Goal: Obtain resource: Download file/media

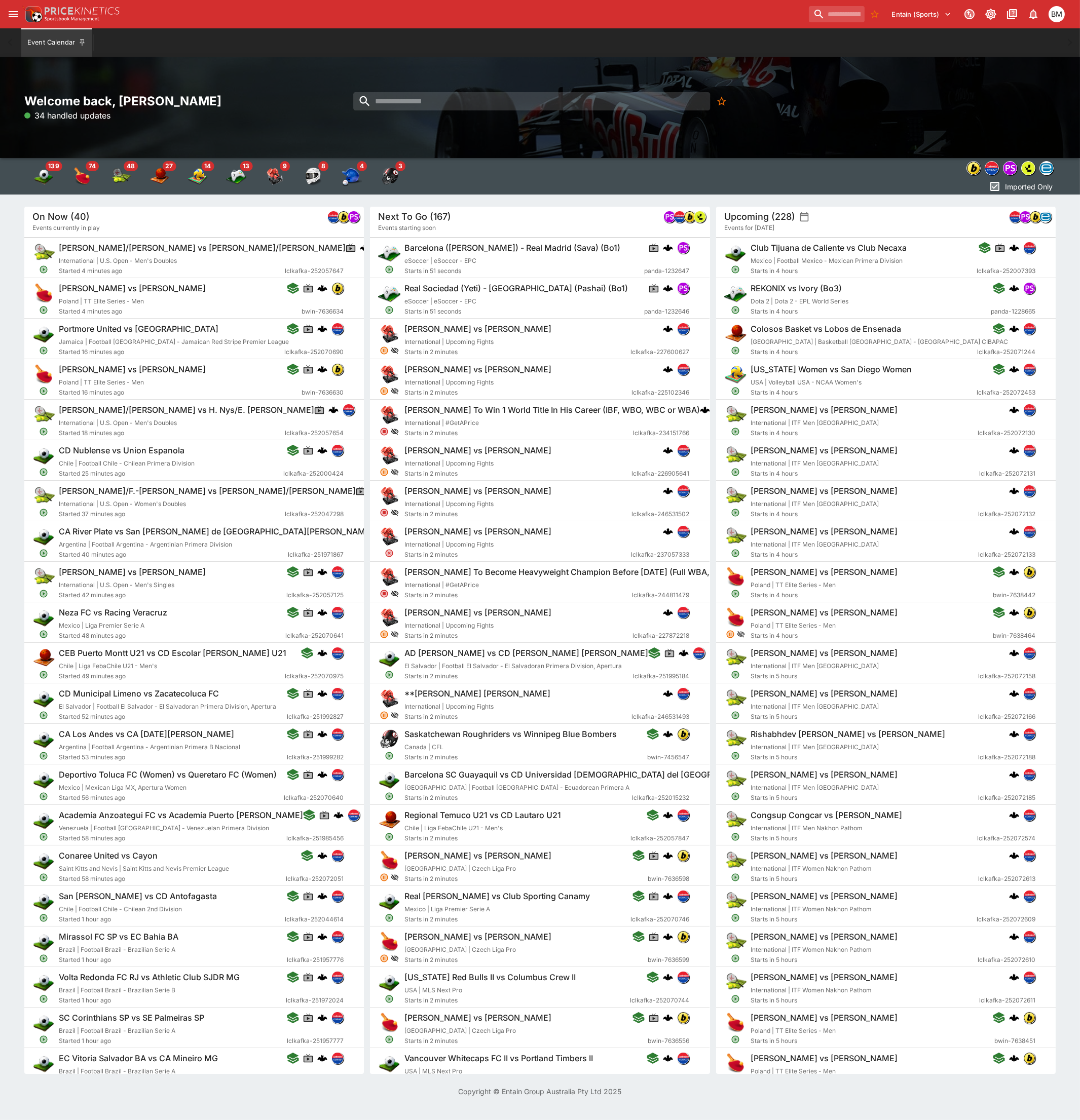
click at [450, 84] on div "Welcome back, [PERSON_NAME] 34 handled updates" at bounding box center [540, 107] width 1080 height 101
click at [455, 103] on input "search" at bounding box center [532, 101] width 358 height 18
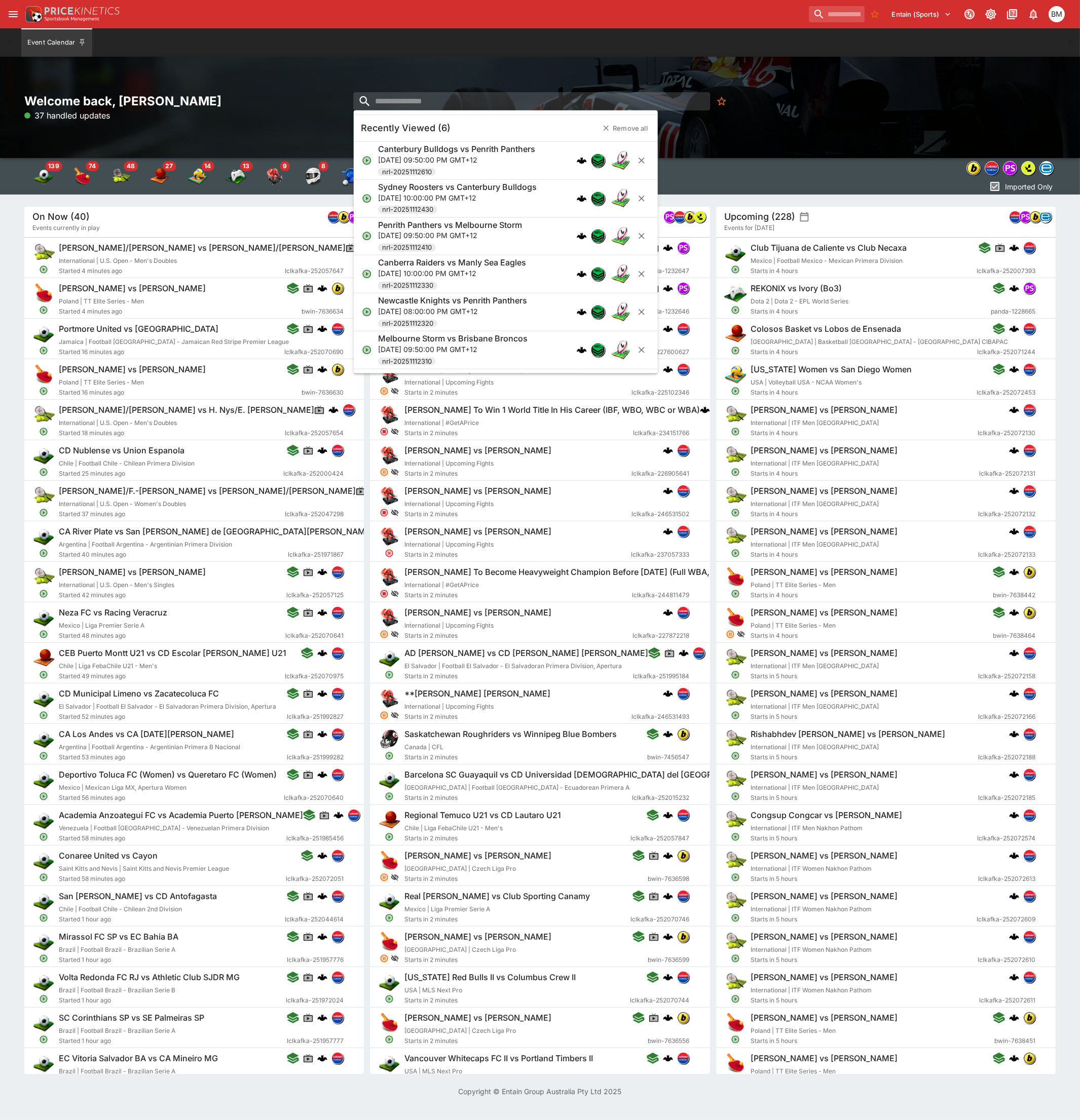
paste input "**********"
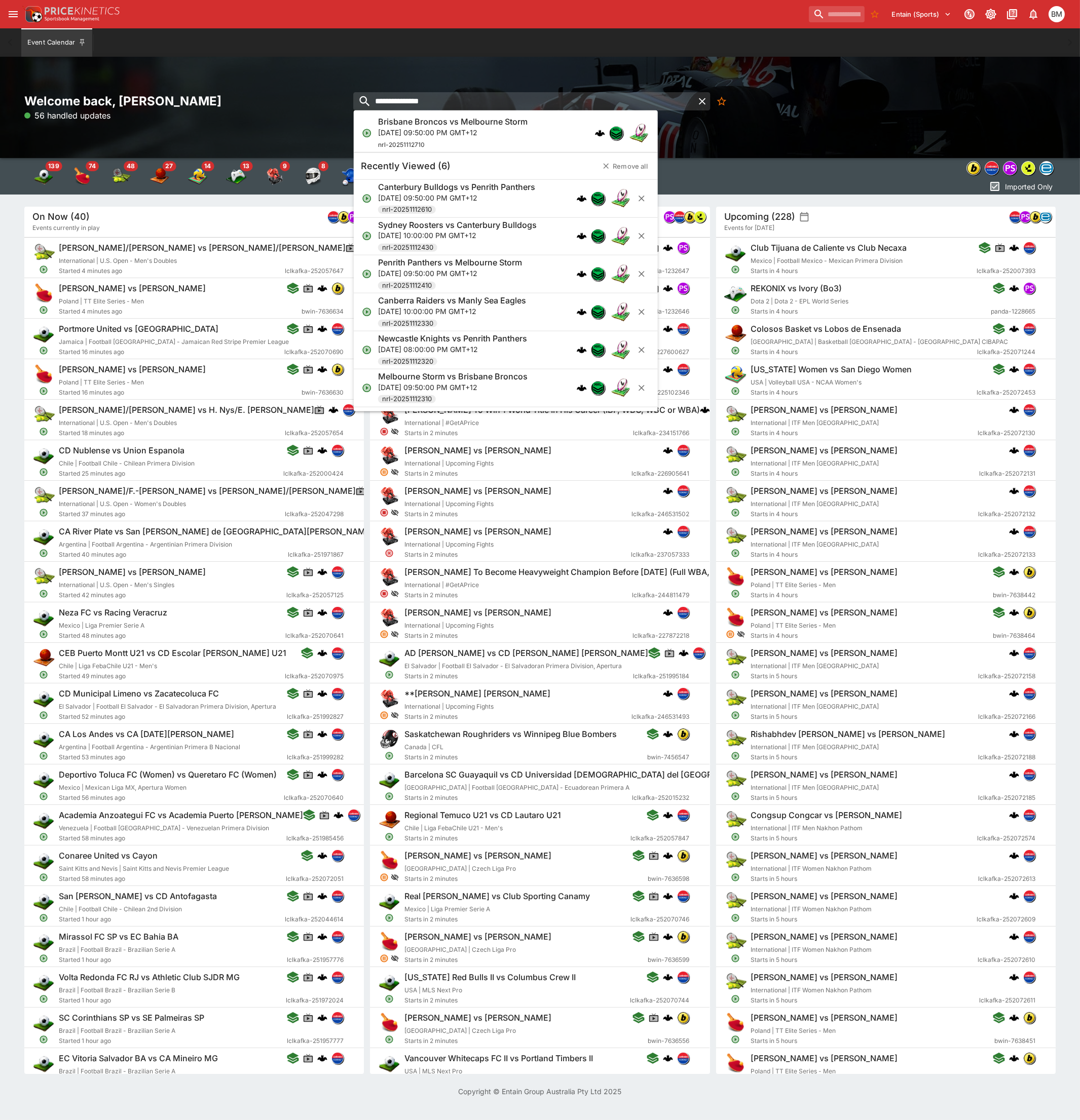
type input "**********"
click at [478, 135] on p "[DATE] 09:50:00 PM GMT+12" at bounding box center [453, 132] width 149 height 10
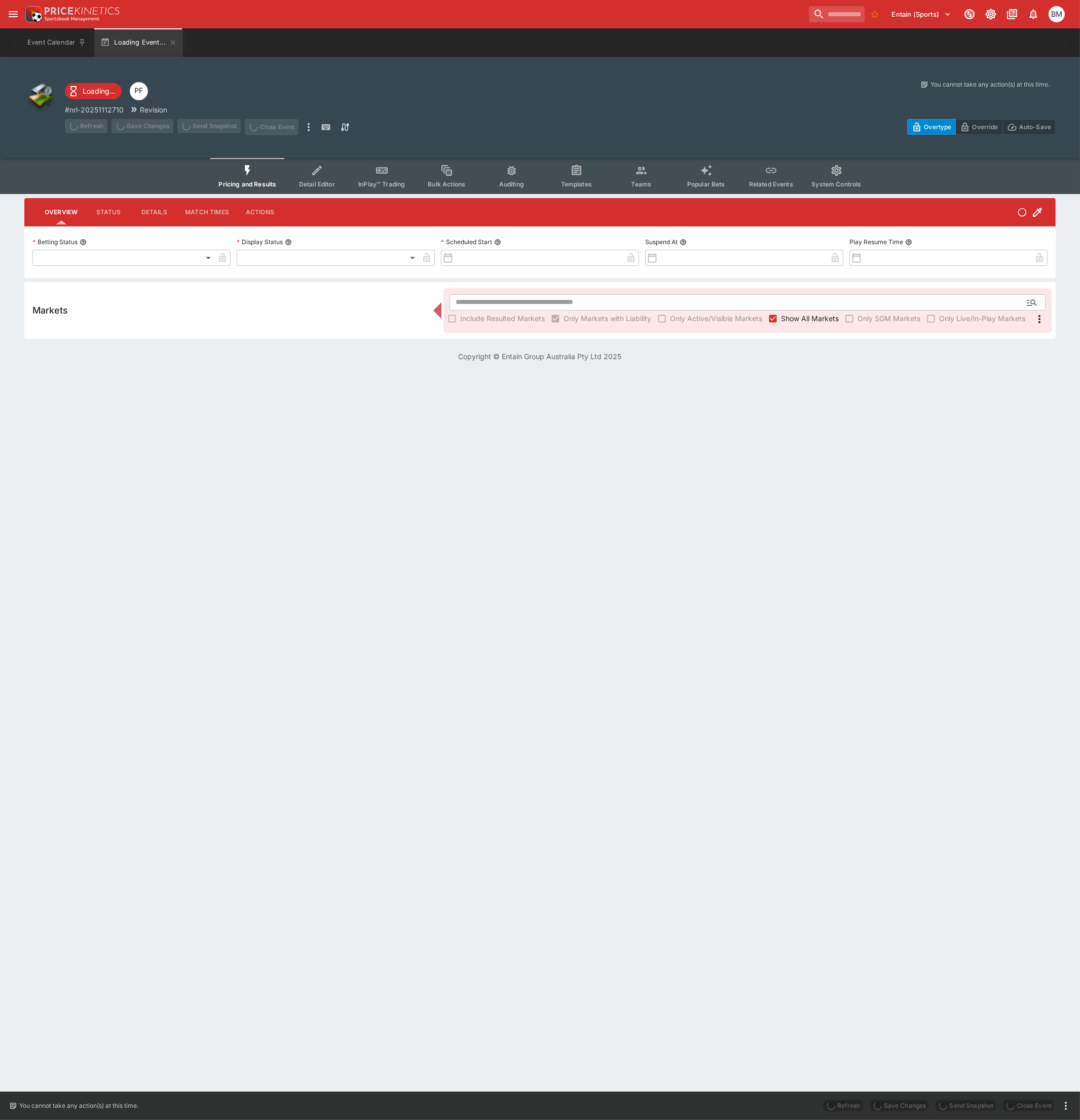
type input "**********"
type input "*******"
type input "**********"
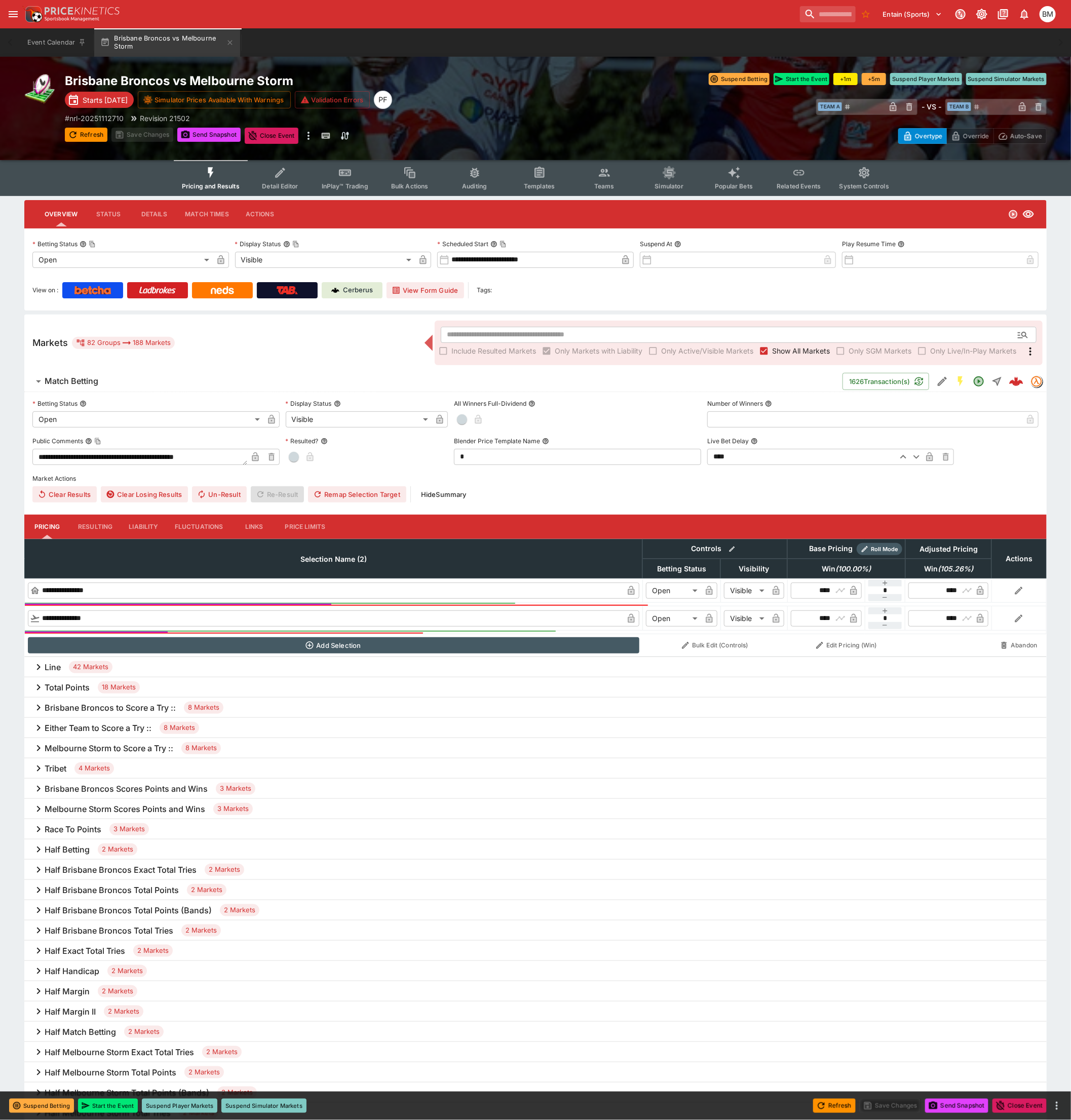
click at [353, 183] on span "InPlay™ Trading" at bounding box center [345, 186] width 46 height 8
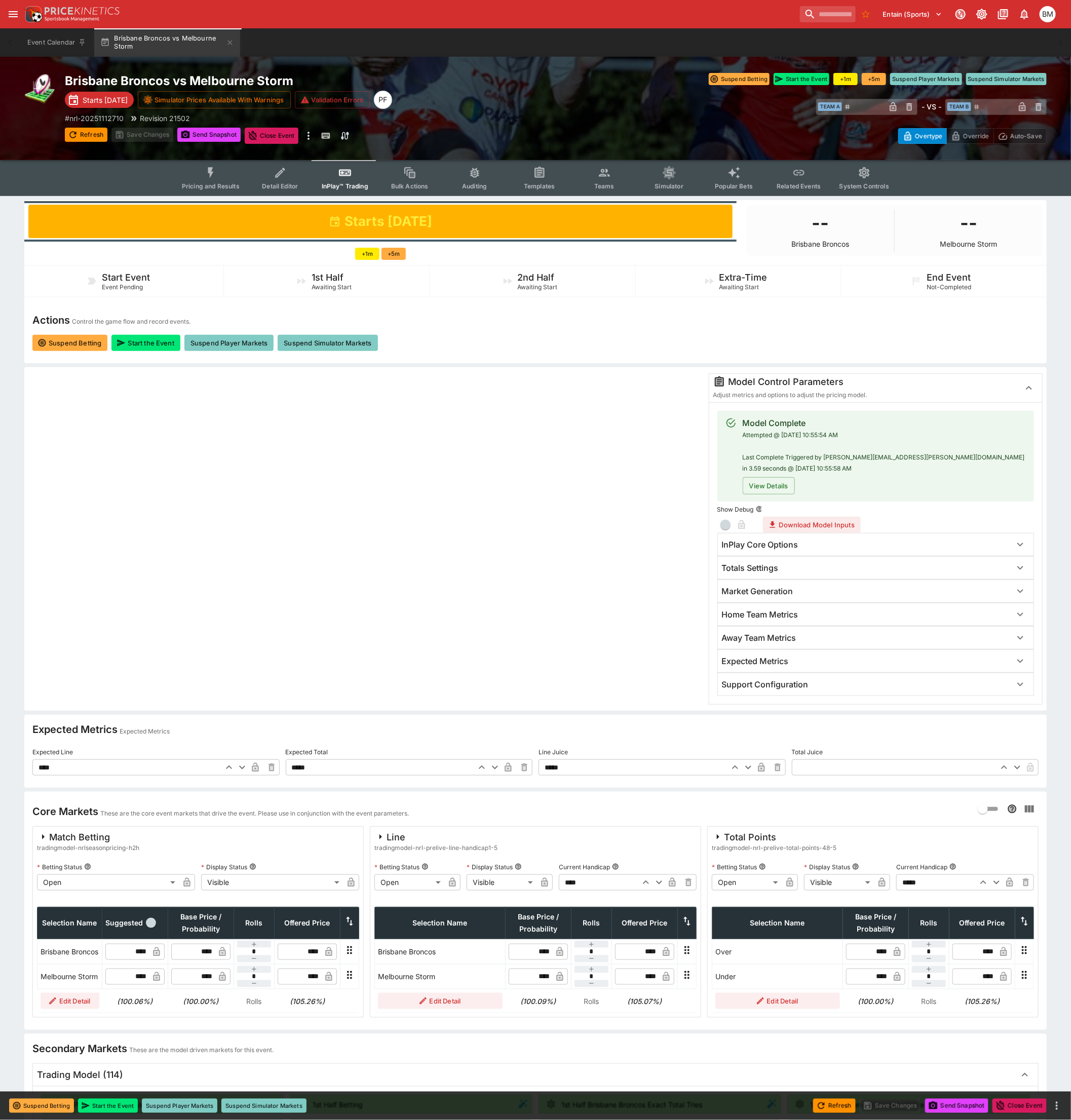
click at [773, 482] on button "View Details" at bounding box center [768, 486] width 52 height 17
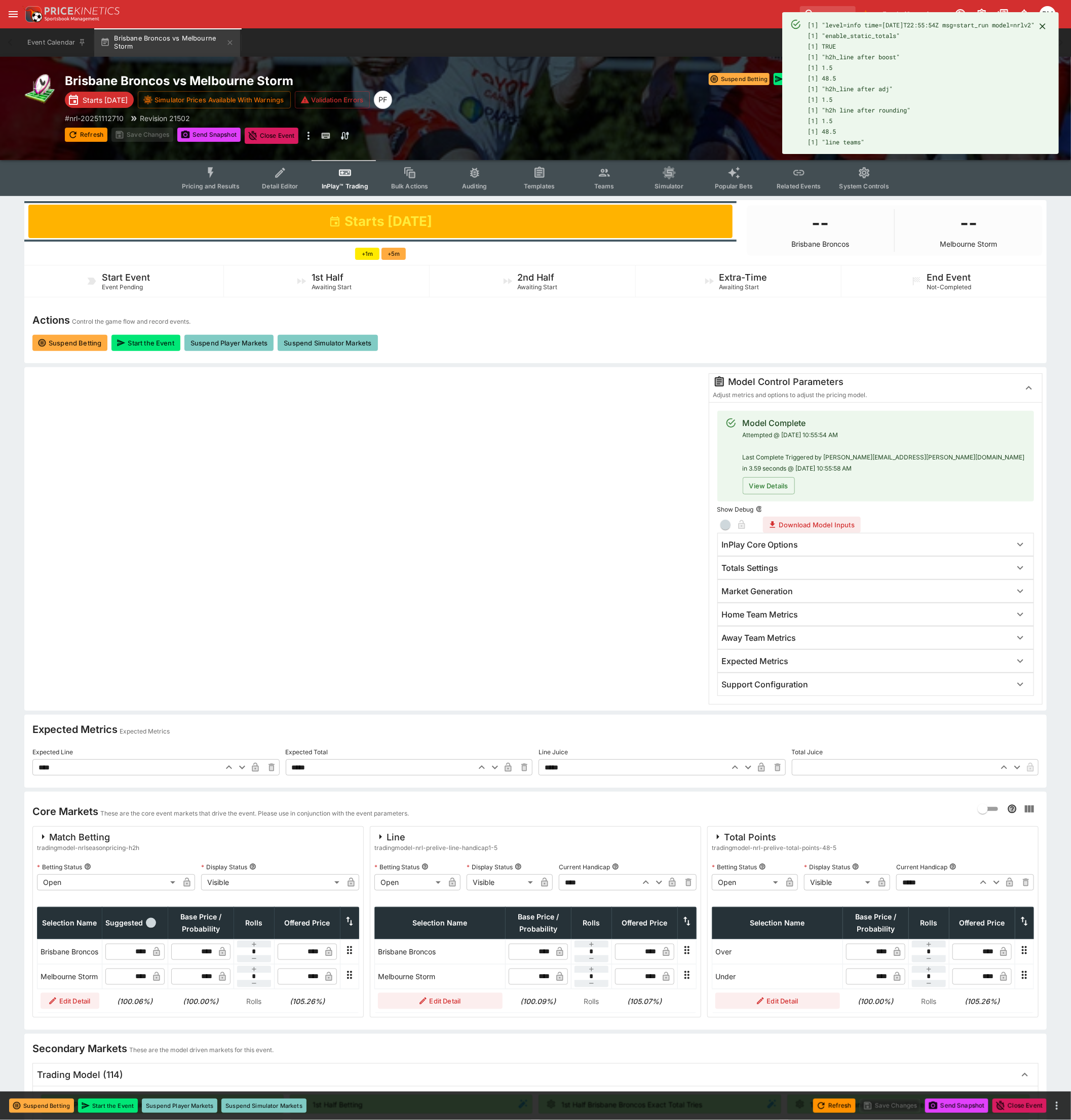
click at [773, 542] on h6 "InPlay Core Options" at bounding box center [760, 545] width 76 height 10
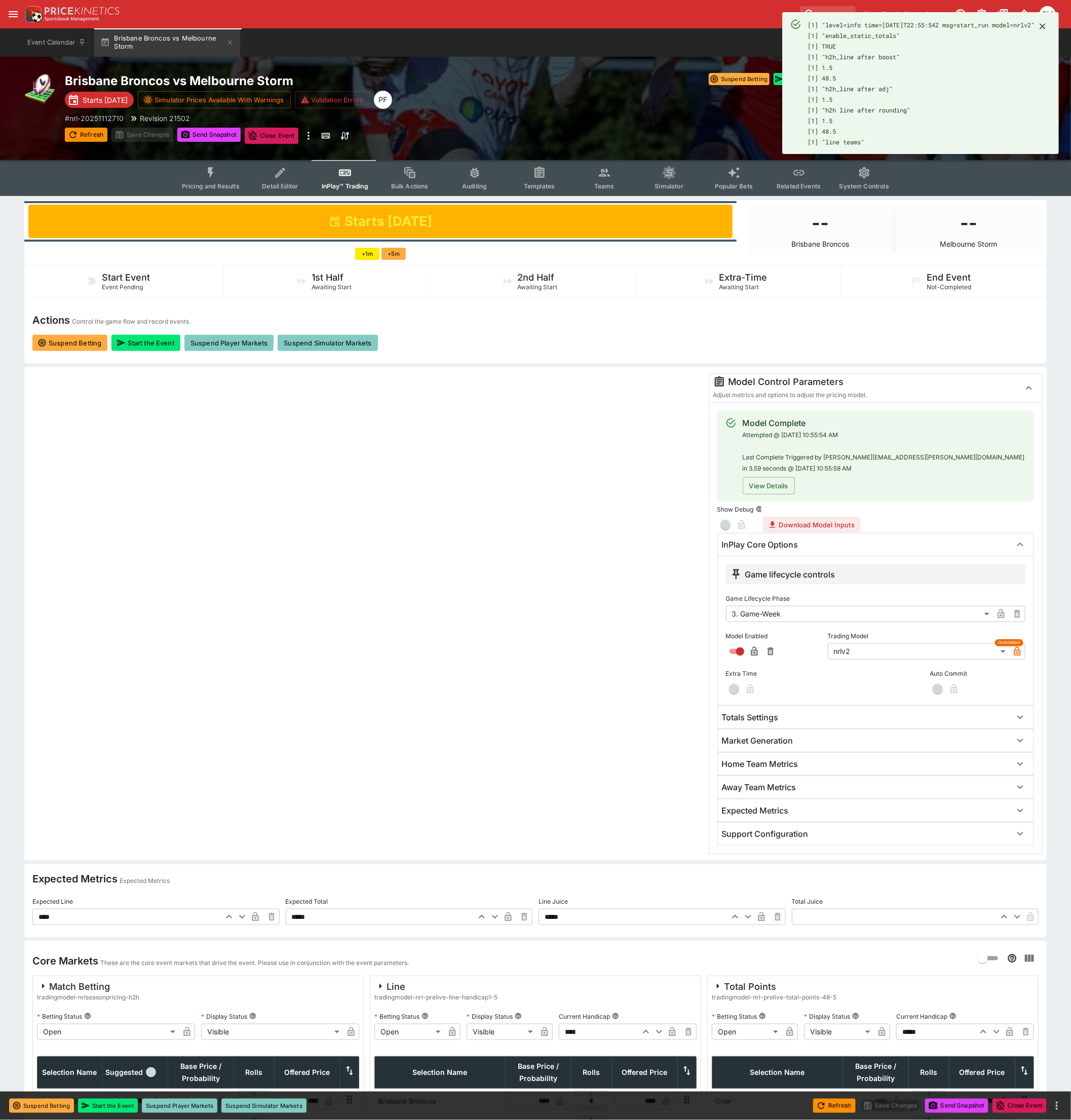
click at [817, 77] on div "[1] "level=info time=[DATE]T22:55:54Z msg=start_run model=nrlv2" [1] "enable_st…" at bounding box center [921, 83] width 227 height 135
click at [874, 93] on div "[1] "level=info time=[DATE]T22:55:54Z msg=start_run model=nrlv2" [1] "enable_st…" at bounding box center [921, 83] width 227 height 135
click at [881, 108] on span "[1] "level=info time=[DATE]T22:55:54Z msg=start_run model=nrlv2" [1] "enable_st…" at bounding box center [921, 83] width 227 height 125
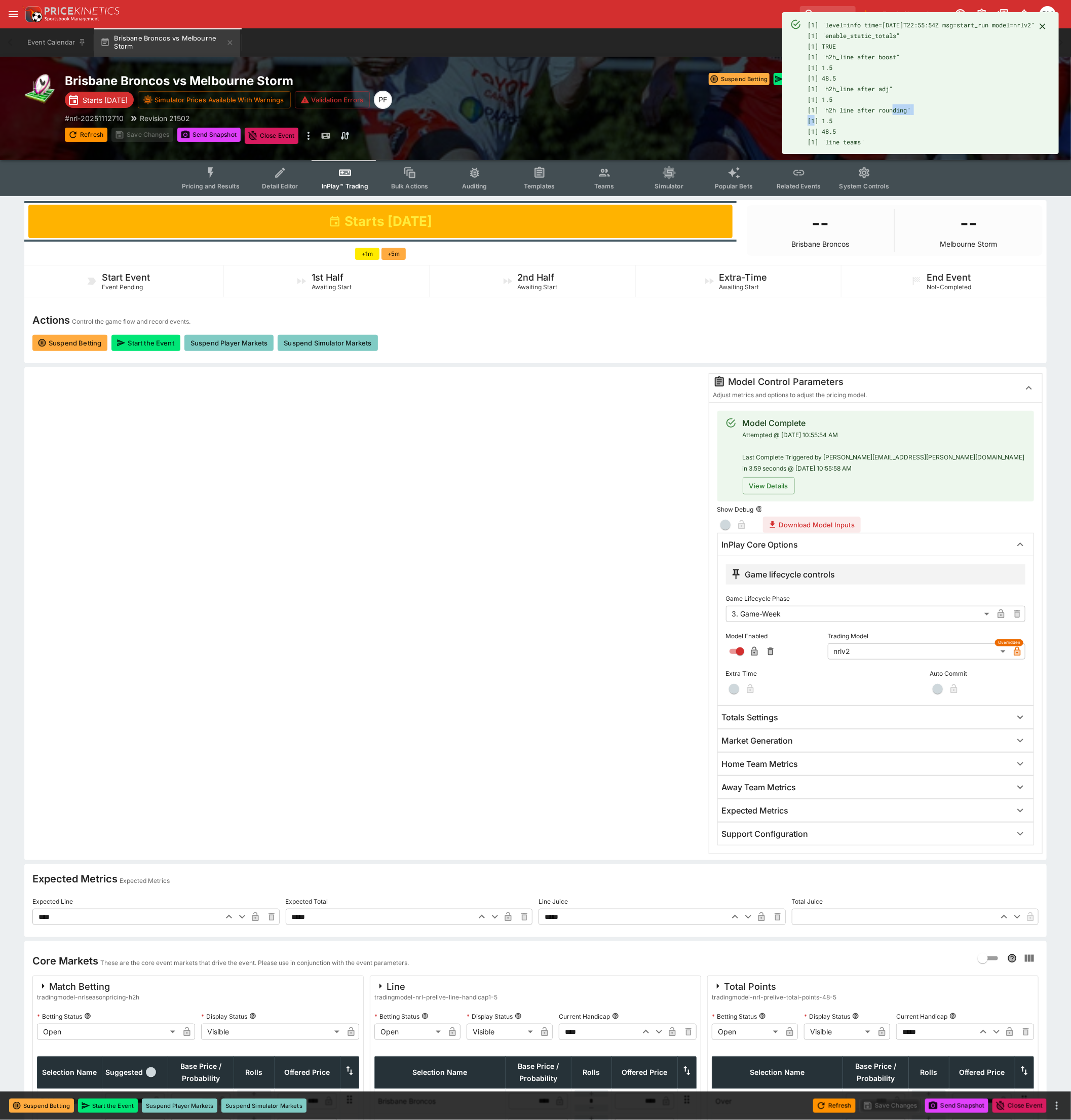
click at [881, 108] on span "[1] "level=info time=[DATE]T22:55:54Z msg=start_run model=nrlv2" [1] "enable_st…" at bounding box center [921, 83] width 227 height 125
click at [881, 92] on div "[1] "level=info time=[DATE]T22:55:54Z msg=start_run model=nrlv2" [1] "enable_st…" at bounding box center [921, 83] width 227 height 135
click at [881, 104] on div "[1] "level=info time=[DATE]T22:55:54Z msg=start_run model=nrlv2" [1] "enable_st…" at bounding box center [921, 83] width 227 height 135
drag, startPoint x: 990, startPoint y: 26, endPoint x: 1022, endPoint y: 26, distance: 32.0
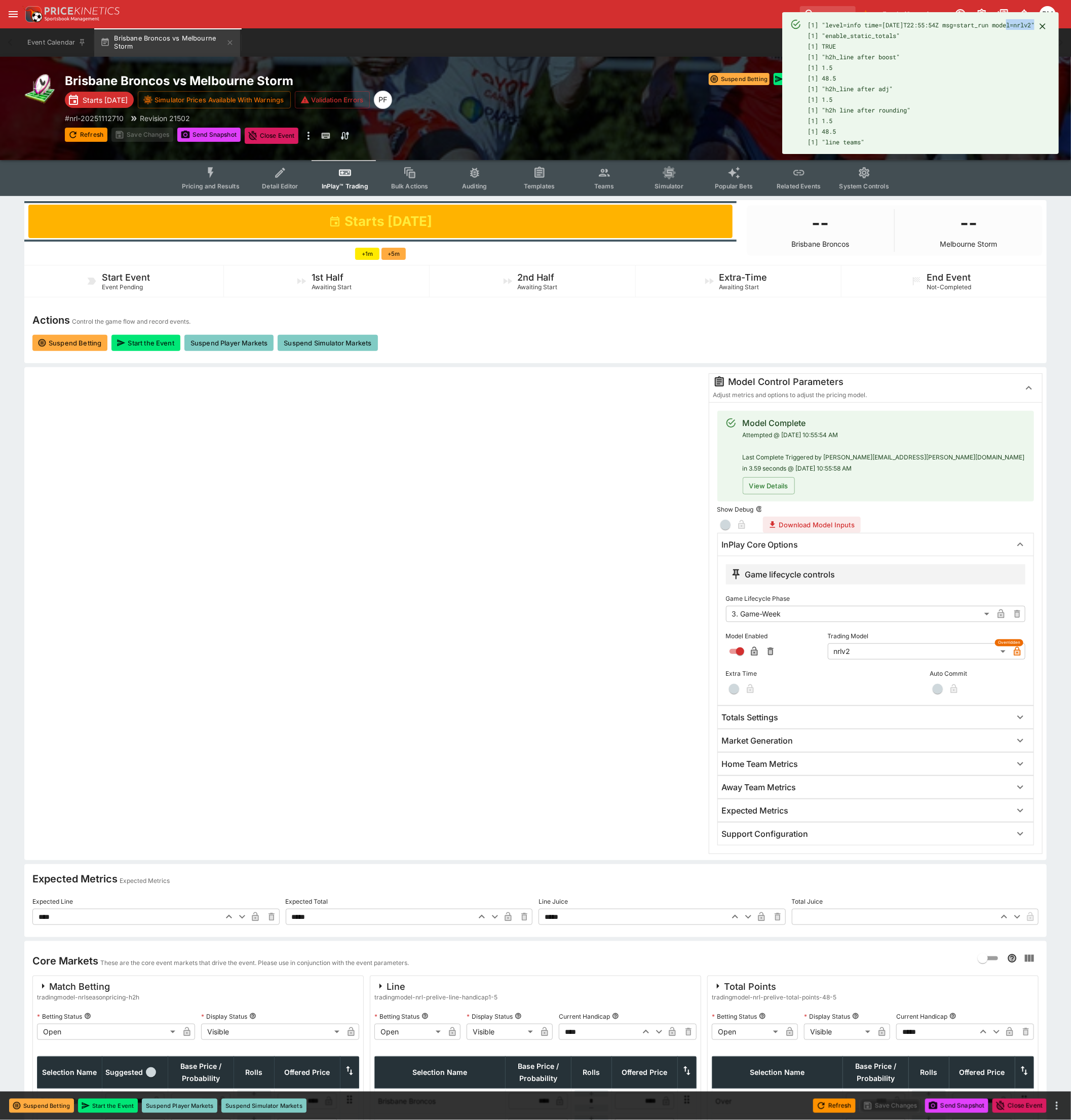
click at [1022, 26] on span "[1] "level=info time=[DATE]T22:55:54Z msg=start_run model=nrlv2" [1] "enable_st…" at bounding box center [921, 83] width 227 height 125
drag, startPoint x: 1016, startPoint y: 26, endPoint x: 1004, endPoint y: 26, distance: 12.0
click at [1004, 26] on span "[1] "level=info time=[DATE]T22:55:54Z msg=start_run model=nrlv2" [1] "enable_st…" at bounding box center [921, 83] width 227 height 125
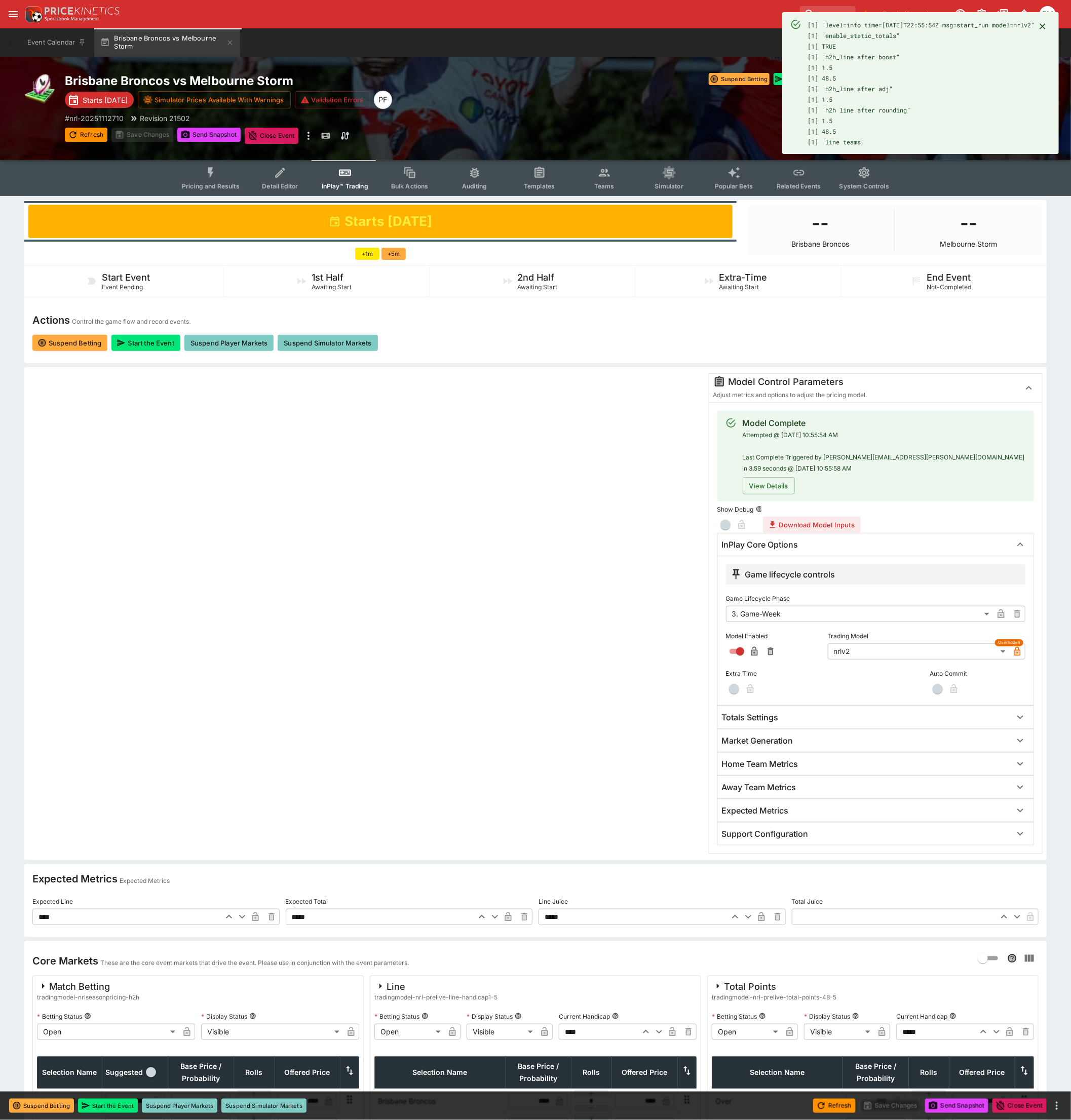
click at [445, 626] on div at bounding box center [365, 613] width 674 height 481
click at [1044, 27] on icon "Close" at bounding box center [1043, 27] width 10 height 10
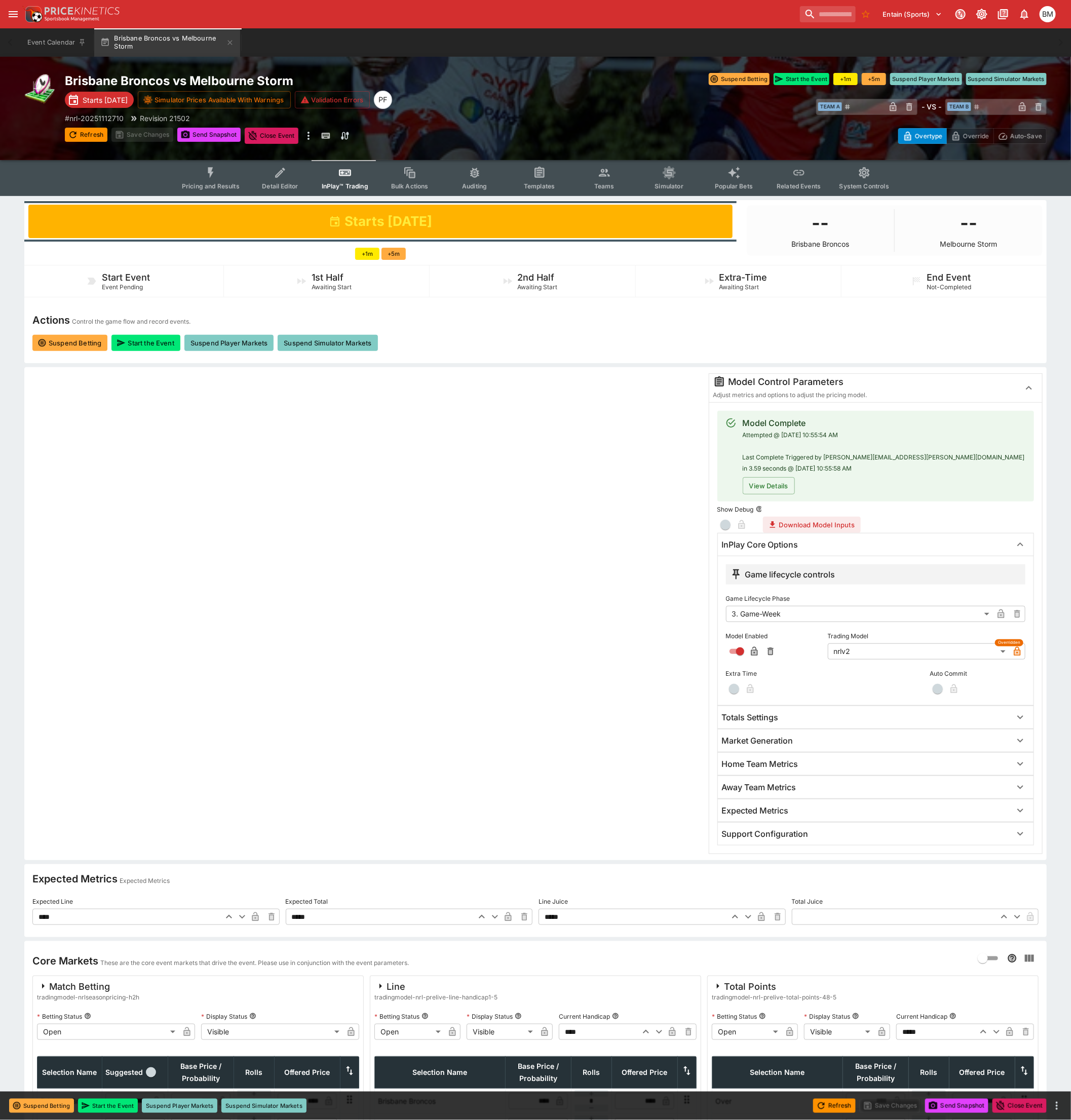
click at [235, 184] on span "Pricing and Results" at bounding box center [210, 186] width 57 height 8
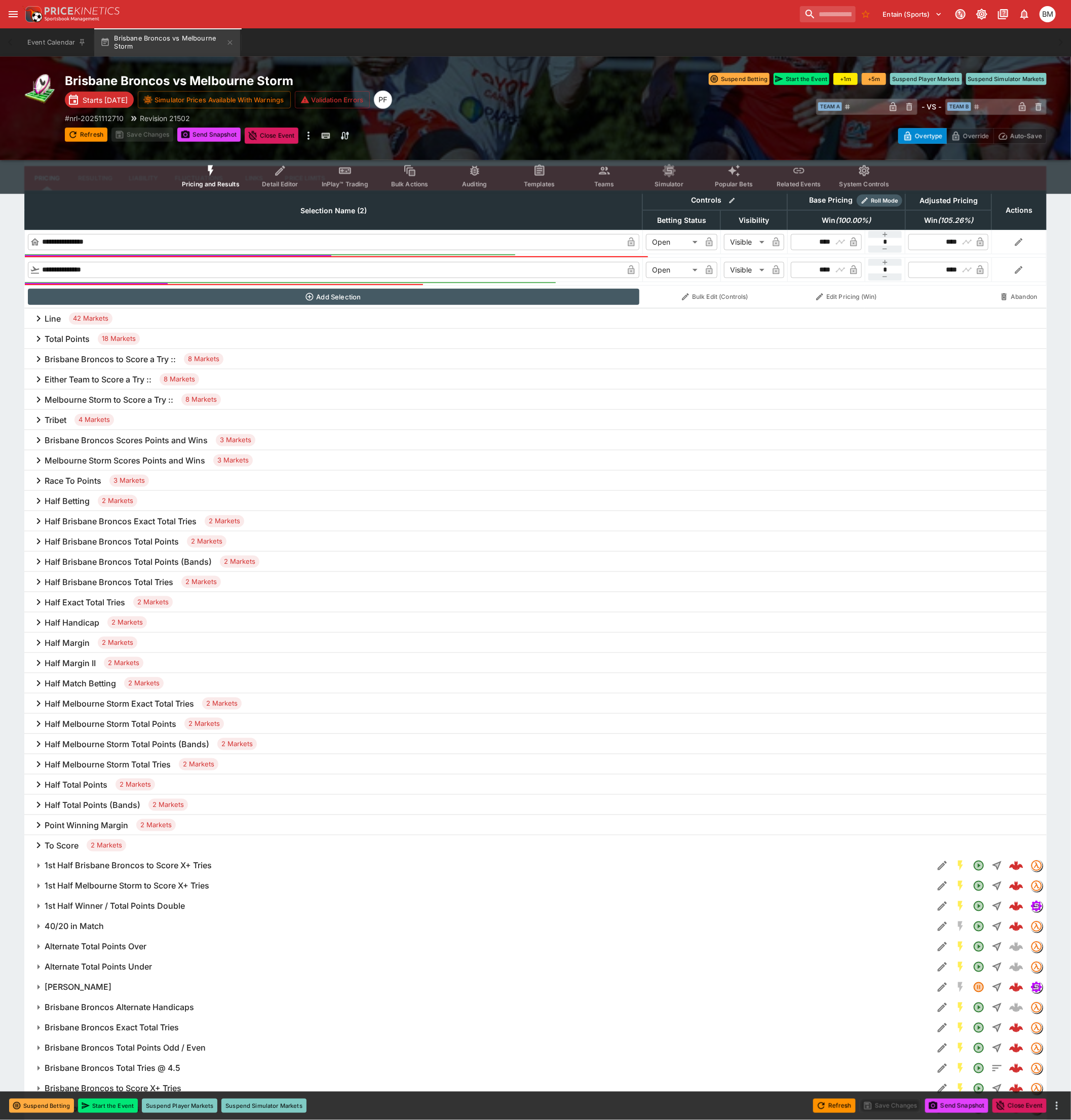
scroll to position [450, 0]
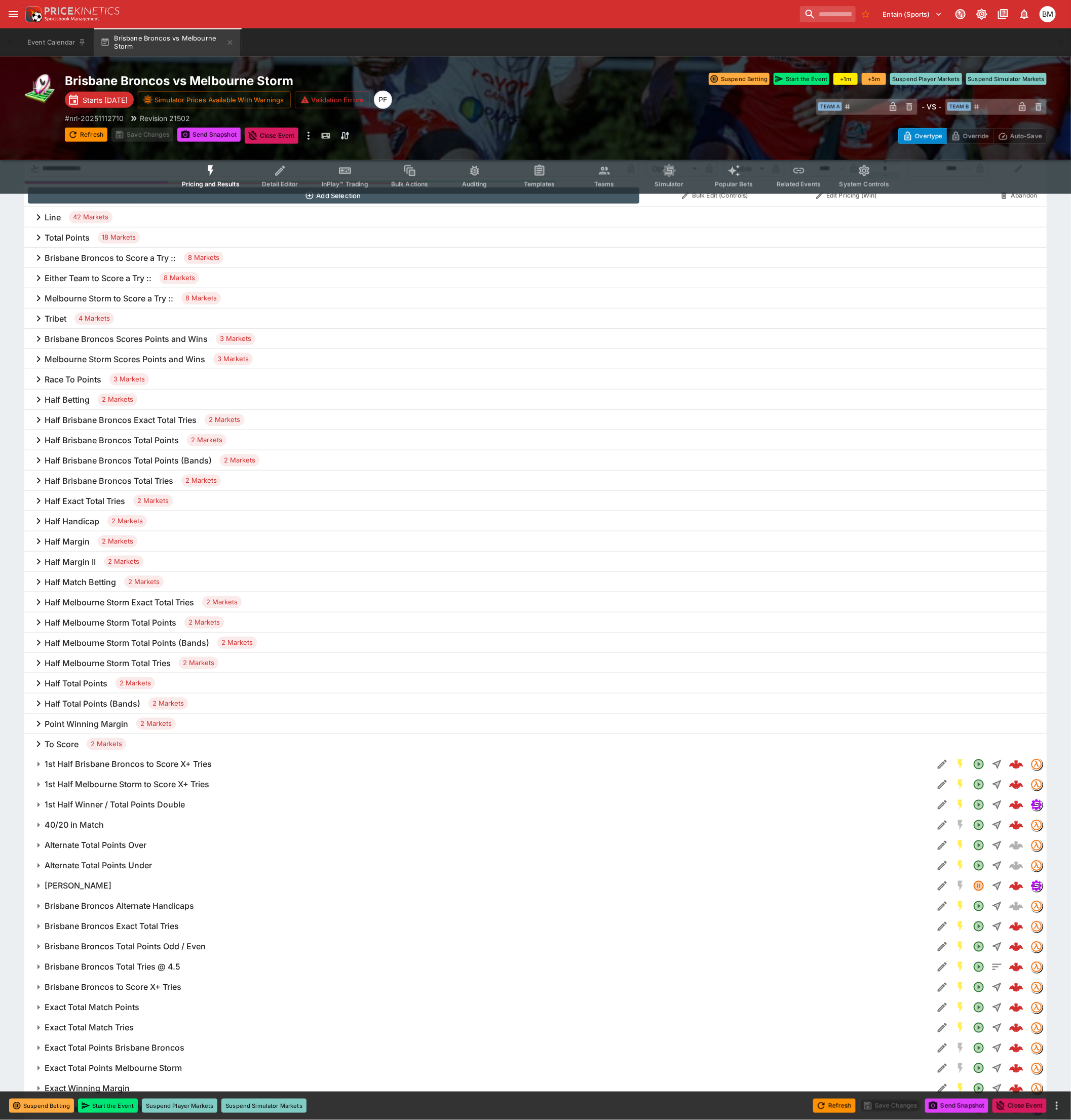
click at [70, 539] on h6 "Half Margin" at bounding box center [67, 542] width 45 height 10
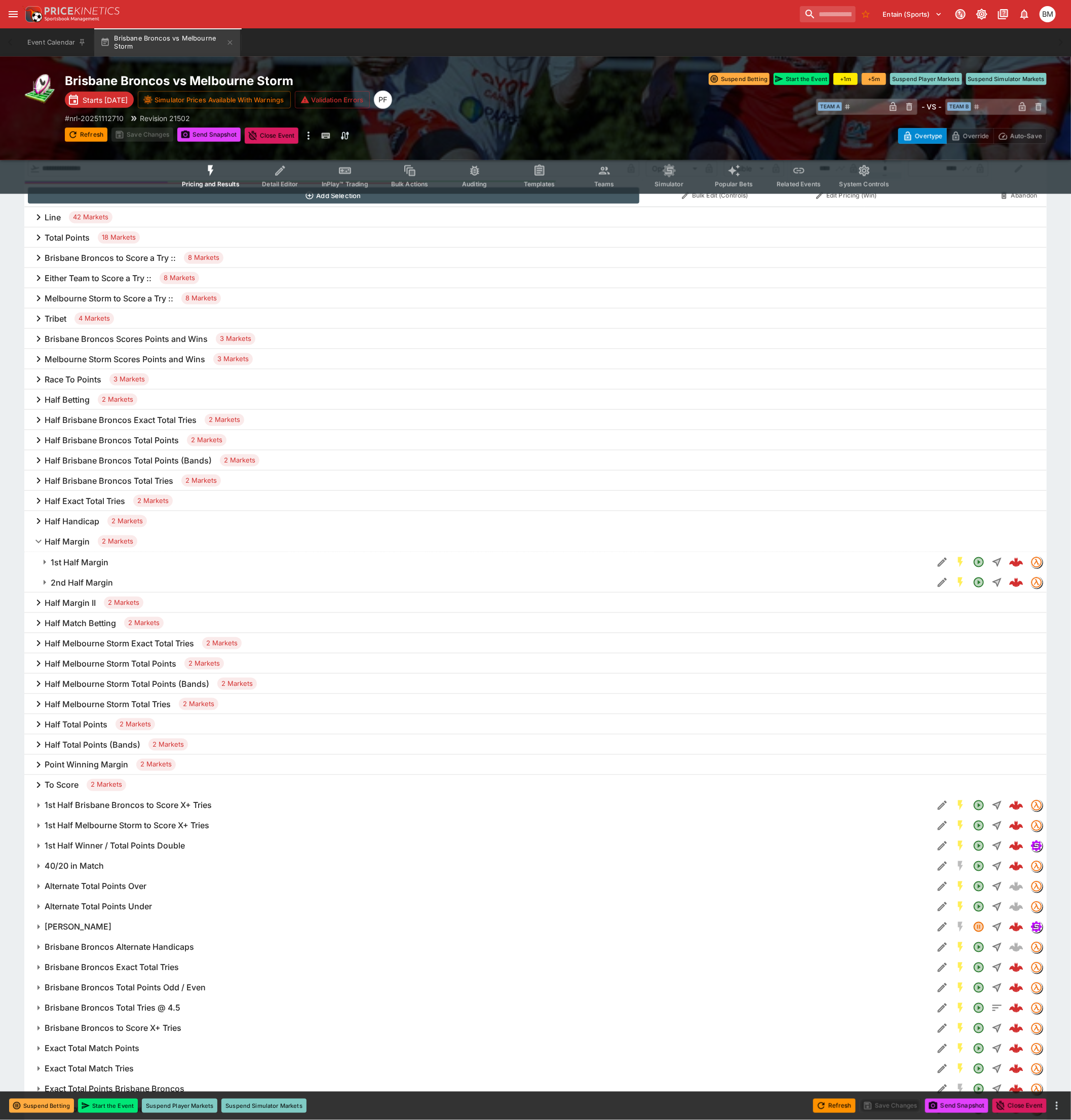
click at [70, 521] on h6 "Half Handicap" at bounding box center [72, 521] width 55 height 10
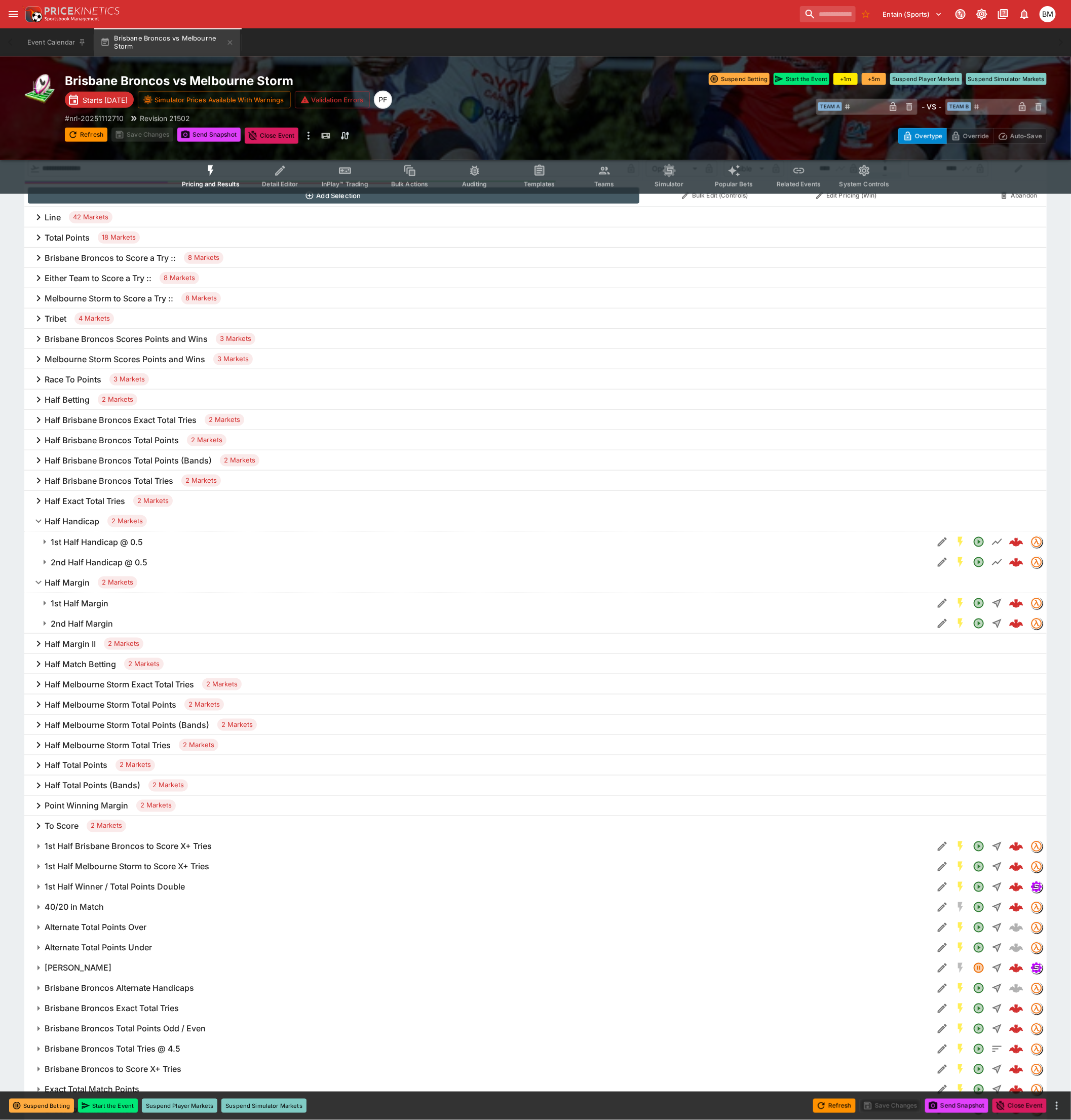
click at [79, 550] on button "1st Half Handicap @ 0.5" at bounding box center [478, 542] width 909 height 21
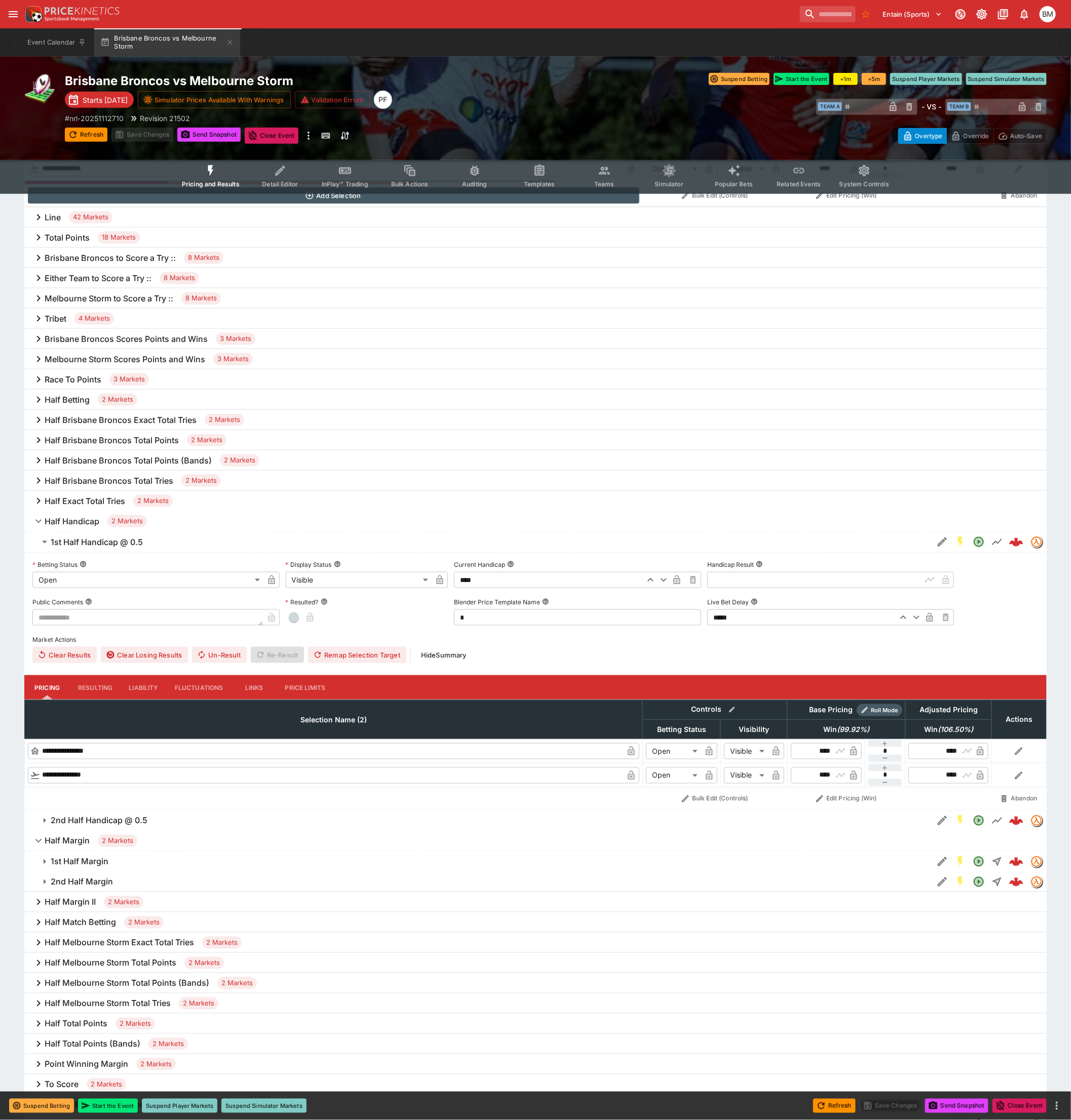
scroll to position [507, 0]
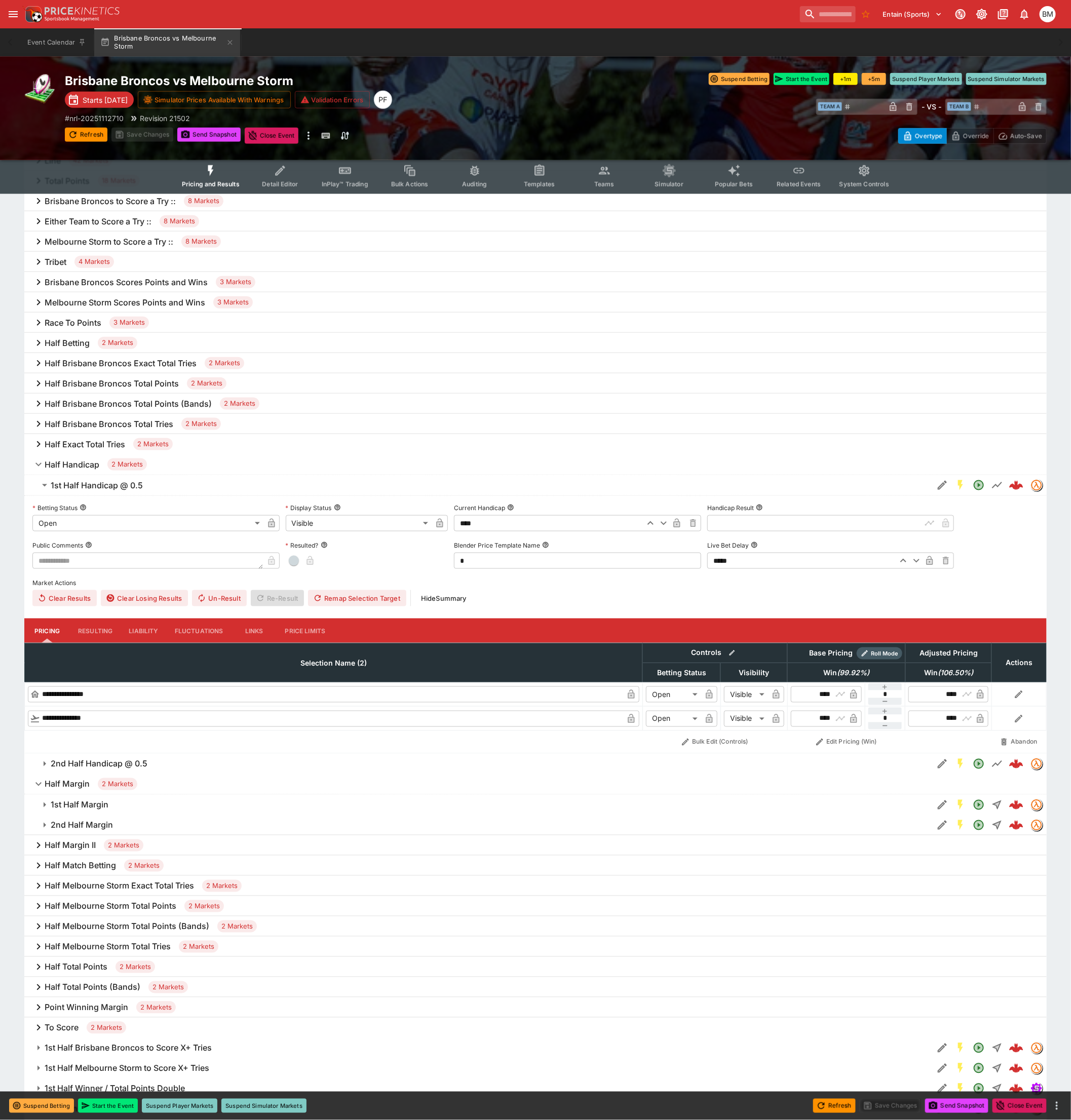
click at [71, 798] on button "1st Half Margin" at bounding box center [478, 805] width 909 height 21
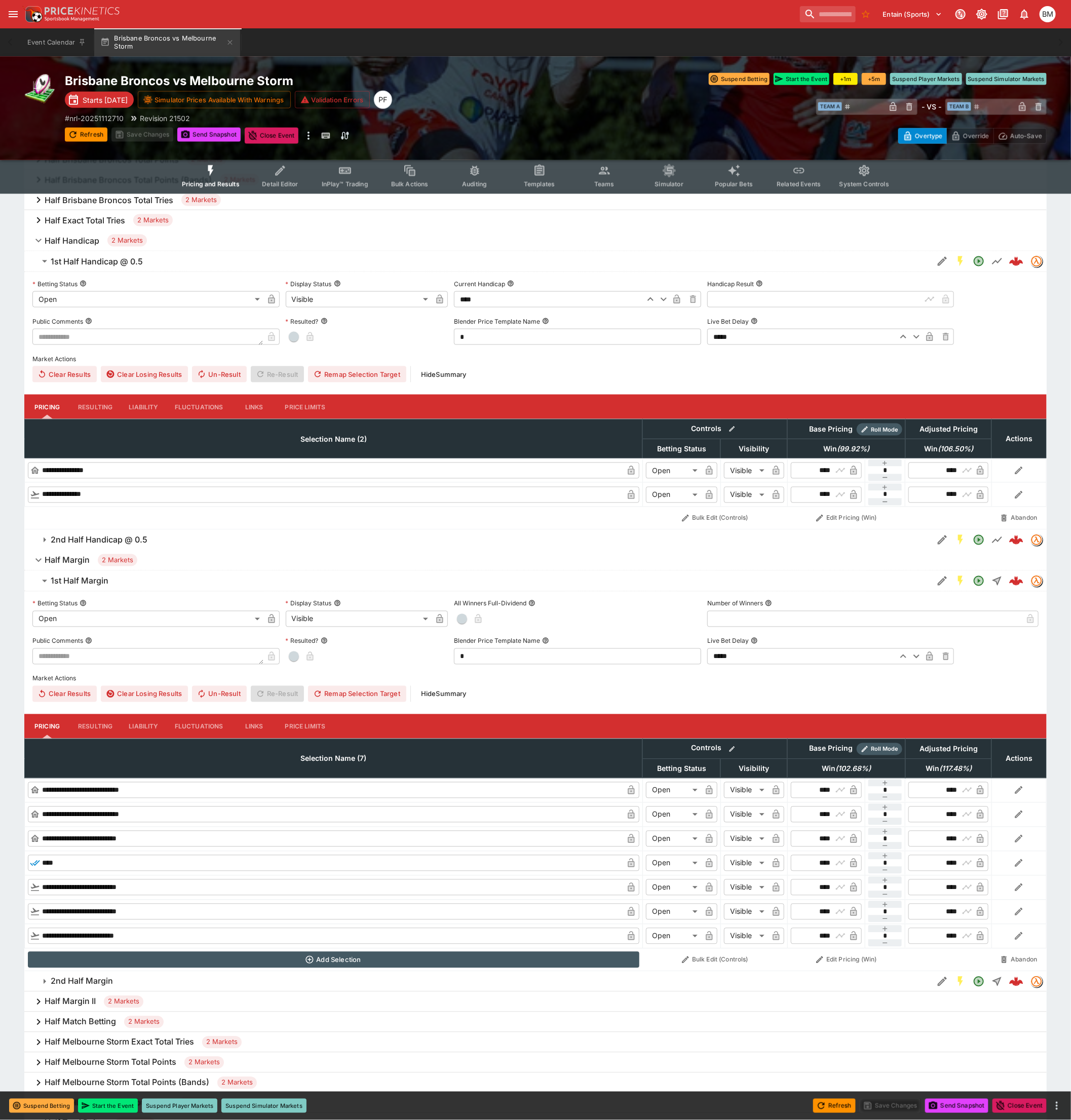
scroll to position [732, 0]
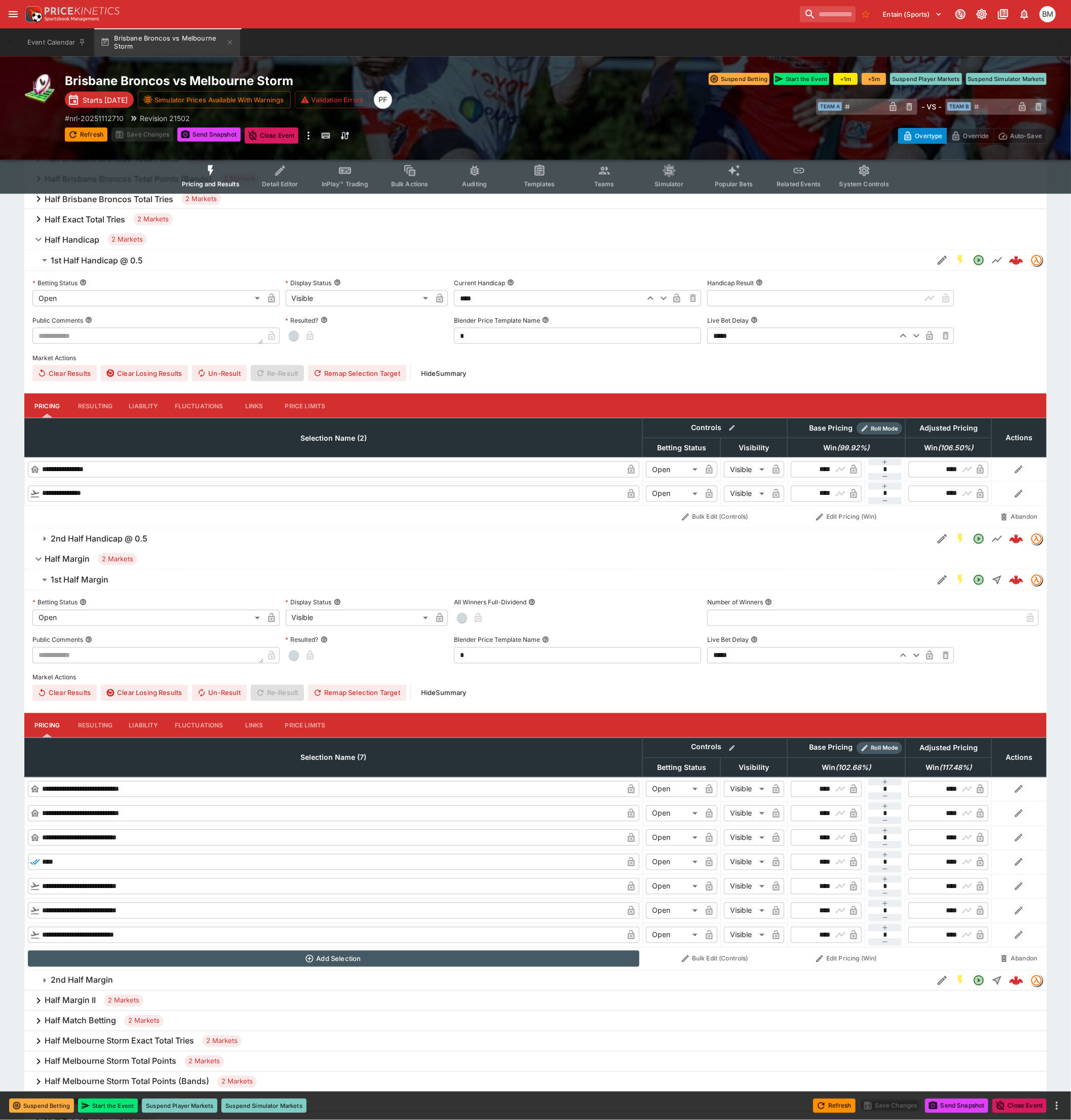
click at [54, 575] on h6 "1st Half Margin" at bounding box center [79, 581] width 57 height 10
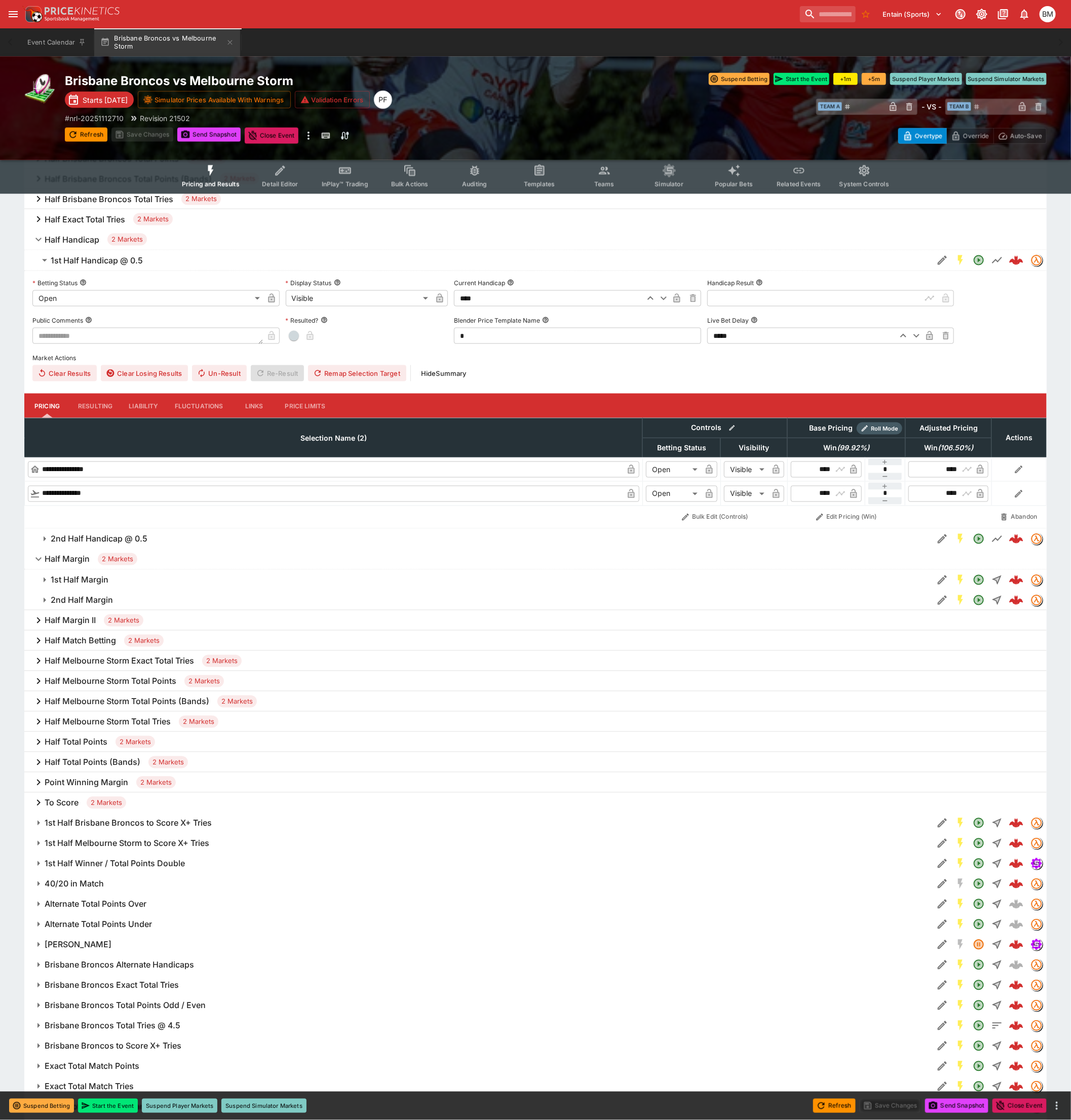
click at [63, 576] on h6 "1st Half Margin" at bounding box center [79, 581] width 57 height 10
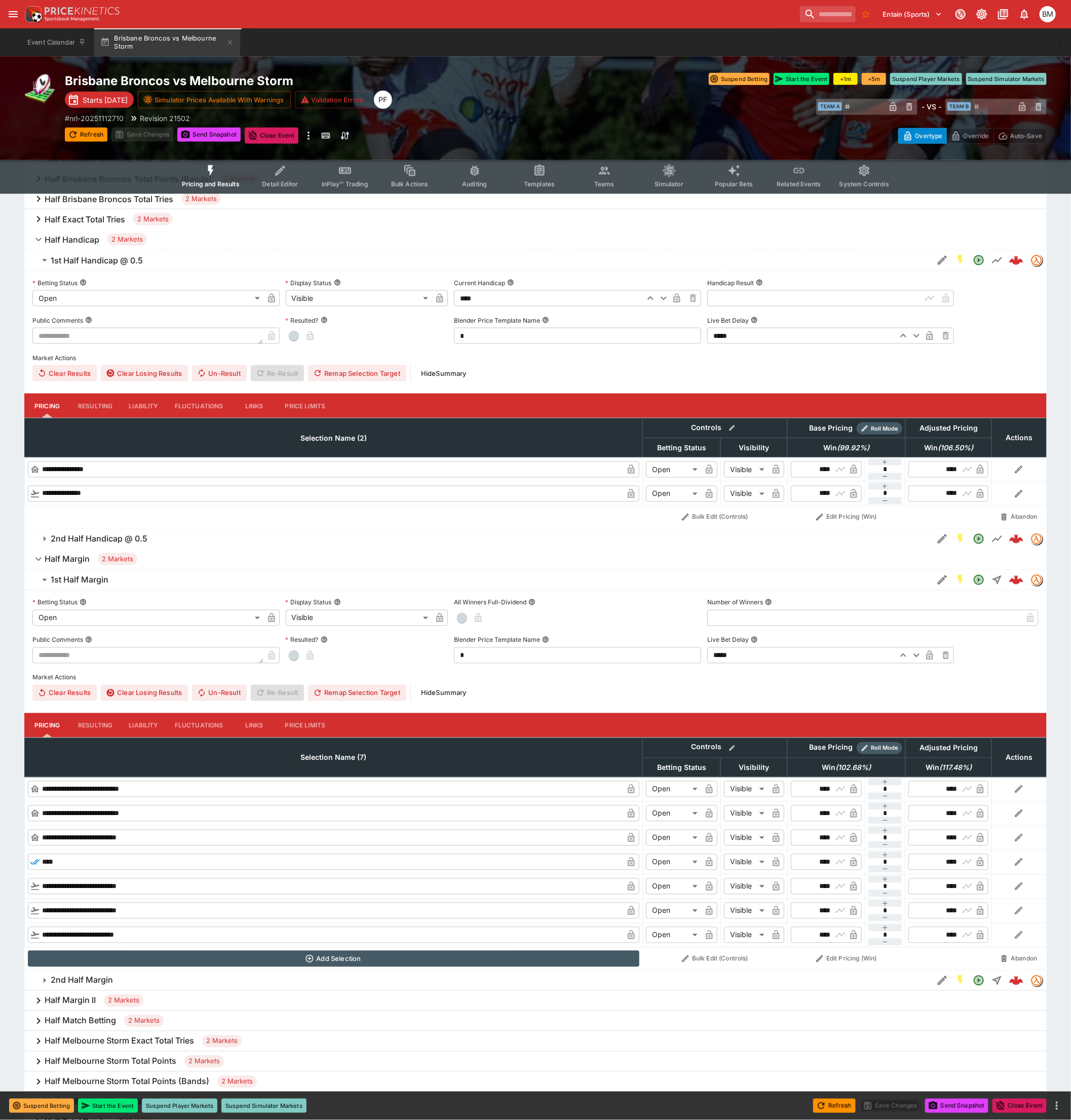
click at [63, 576] on h6 "1st Half Margin" at bounding box center [79, 581] width 57 height 10
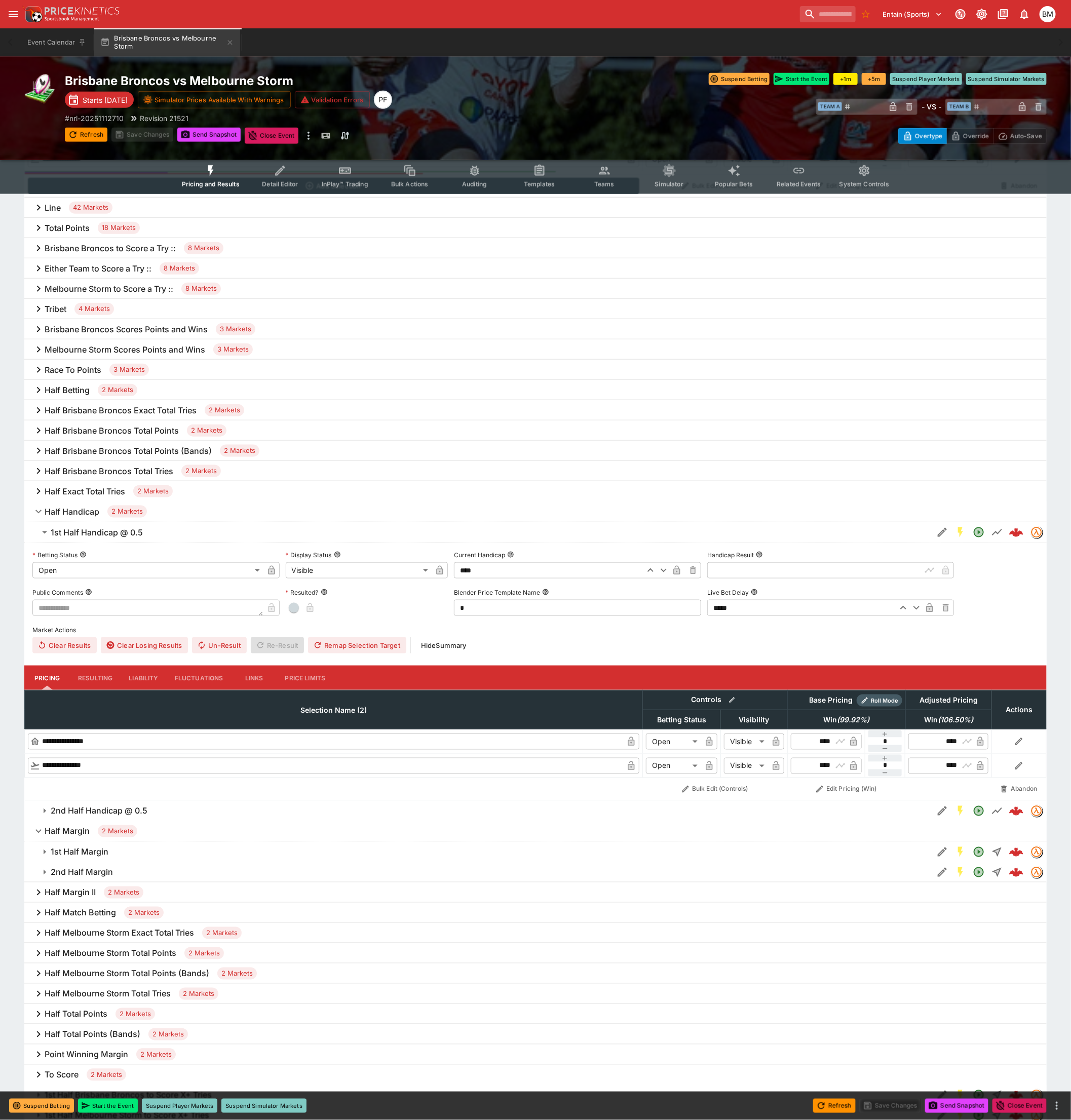
scroll to position [450, 0]
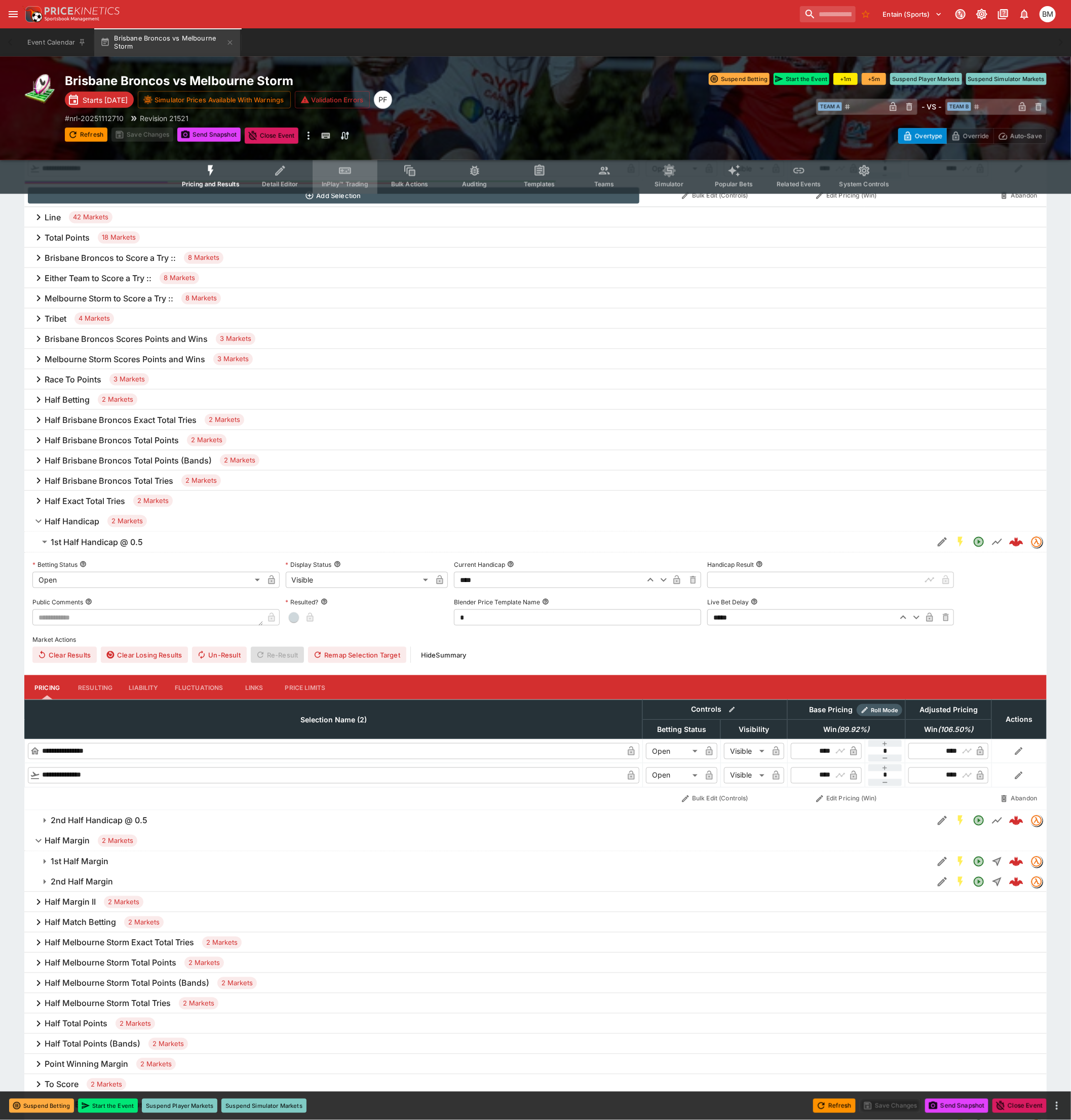
click at [364, 171] on button "InPlay™ Trading" at bounding box center [346, 176] width 65 height 36
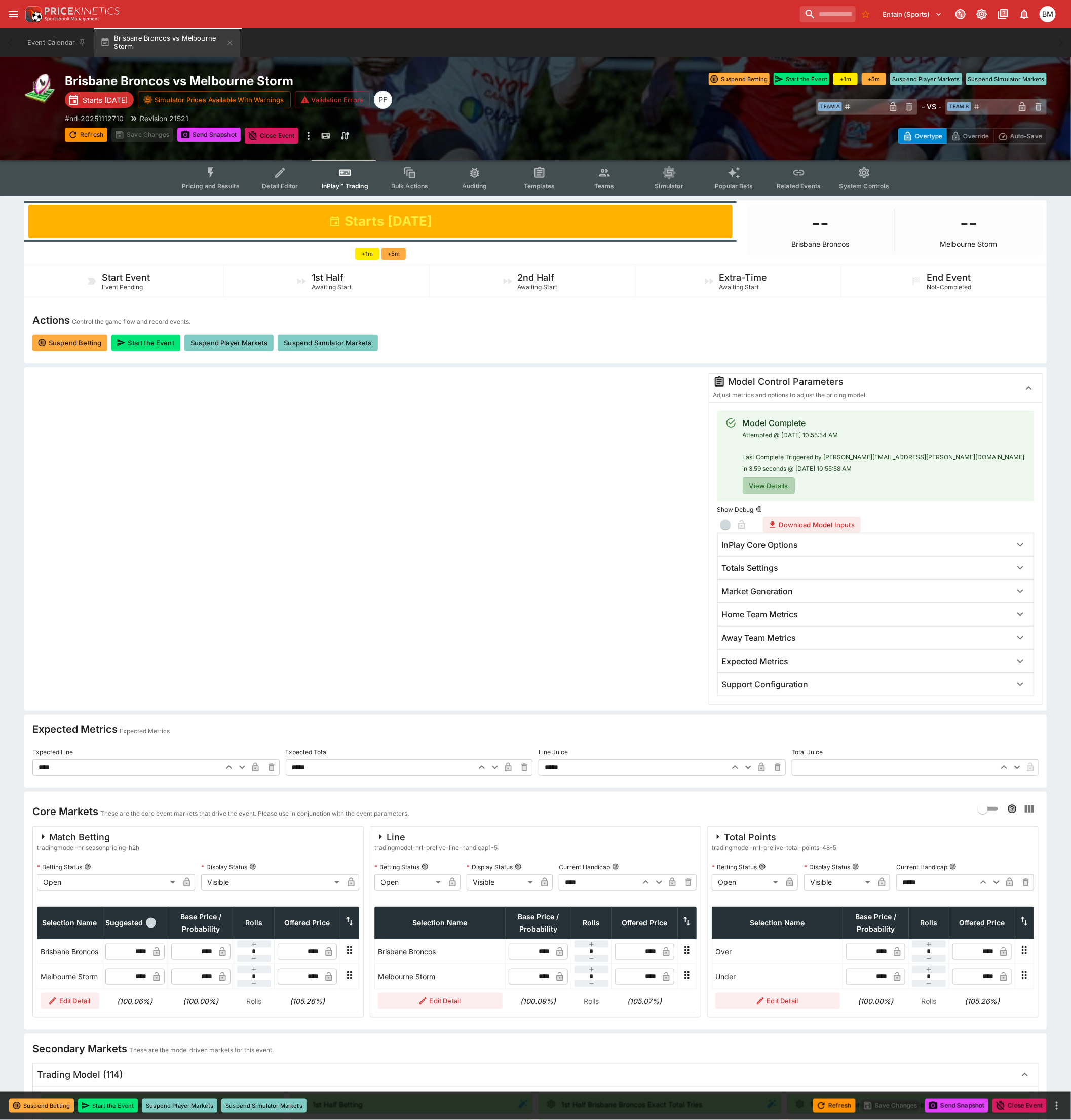
click at [793, 479] on button "View Details" at bounding box center [768, 486] width 52 height 17
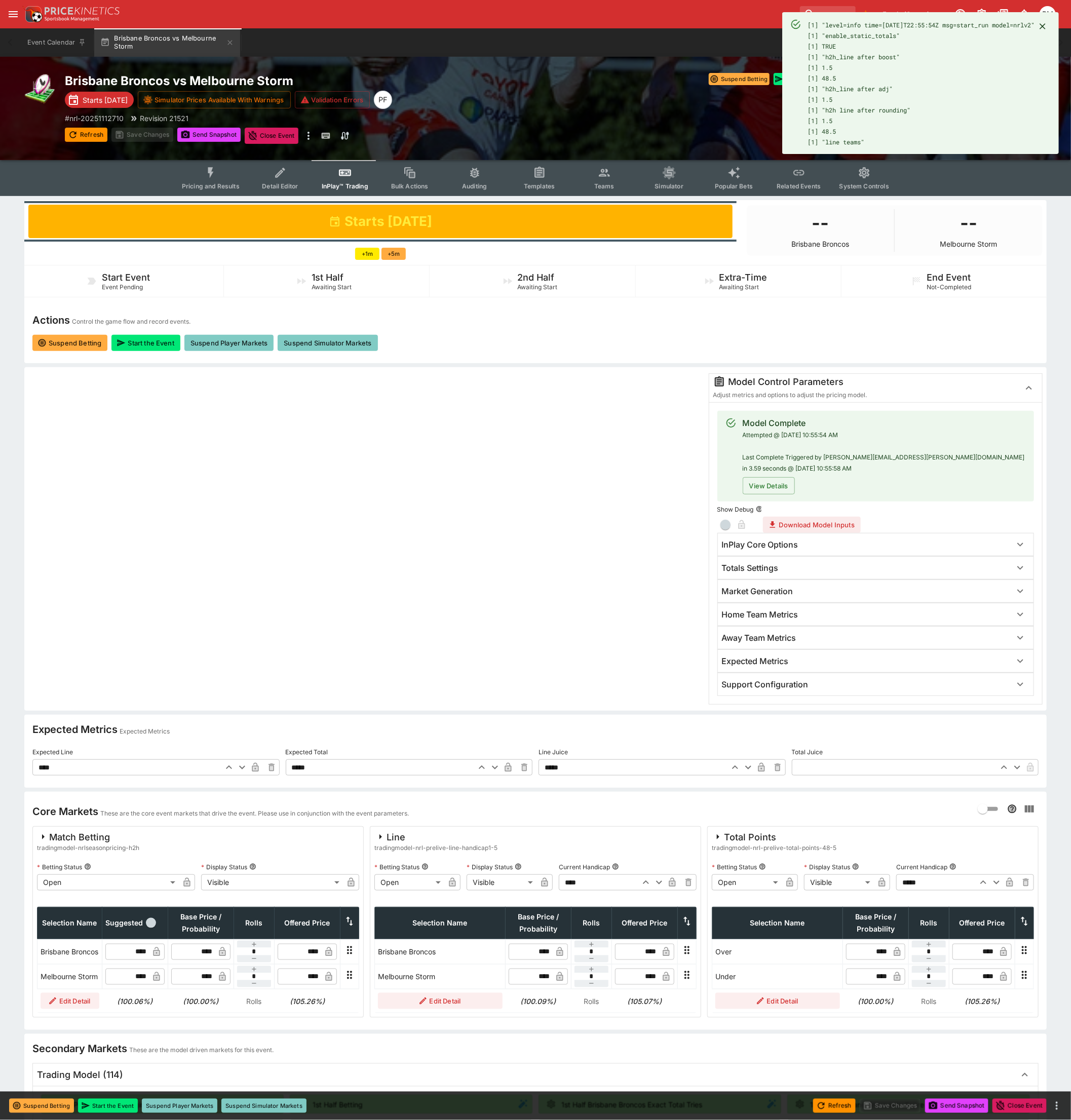
click at [208, 175] on icon "Event type filters" at bounding box center [210, 172] width 13 height 13
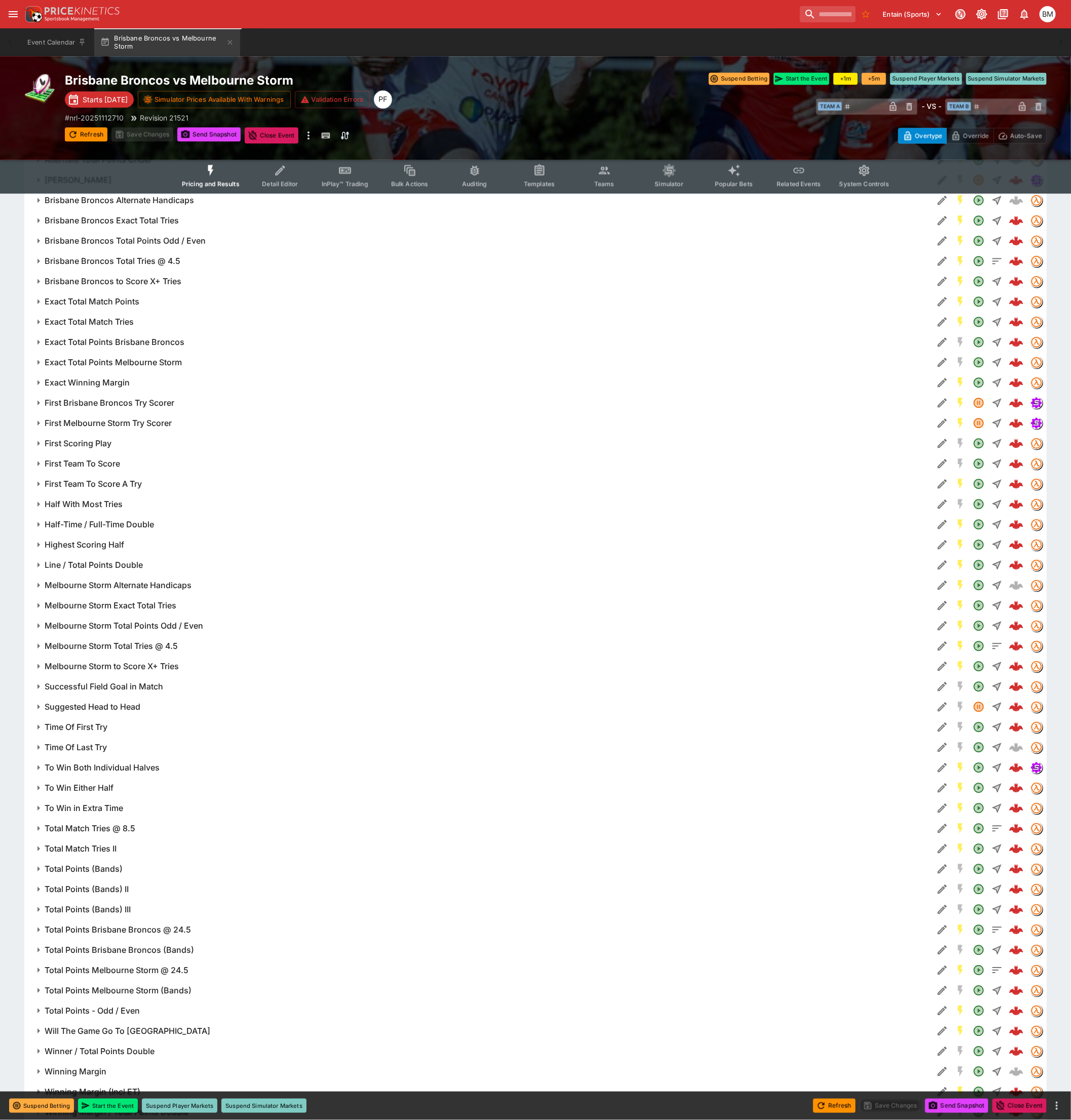
scroll to position [1213, 0]
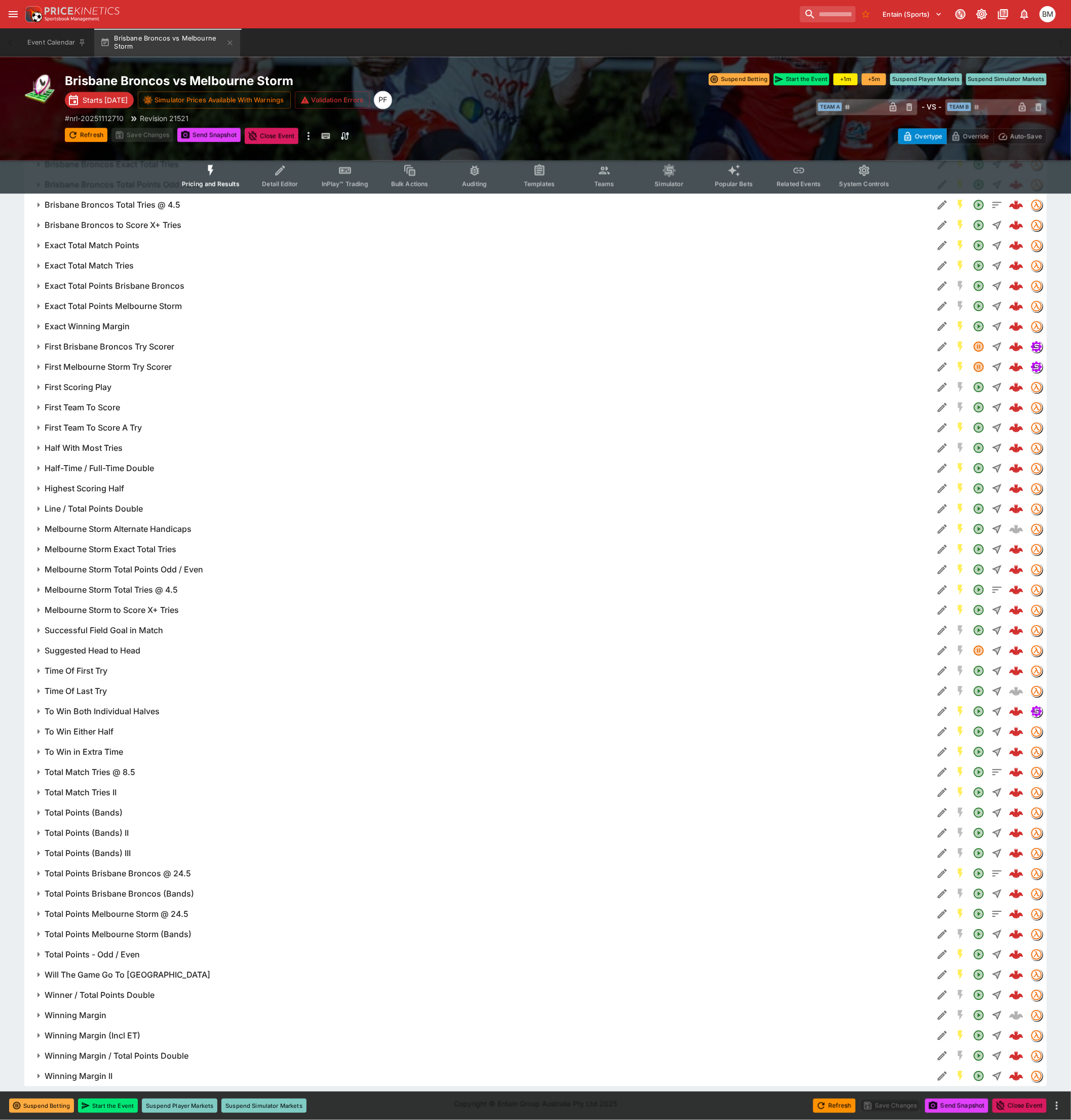
click at [145, 812] on span "Total Points (Bands)" at bounding box center [484, 813] width 881 height 10
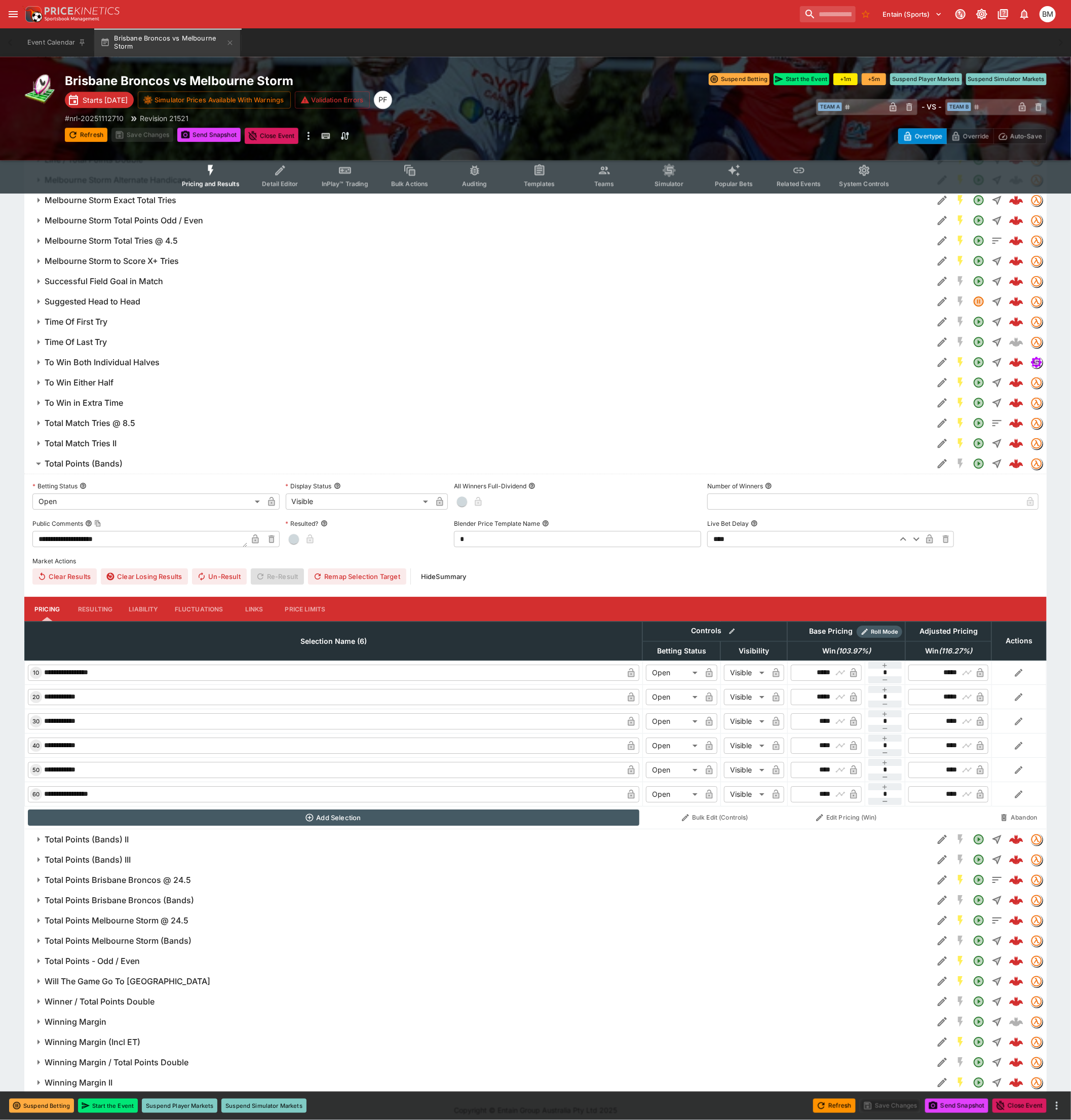
scroll to position [1569, 0]
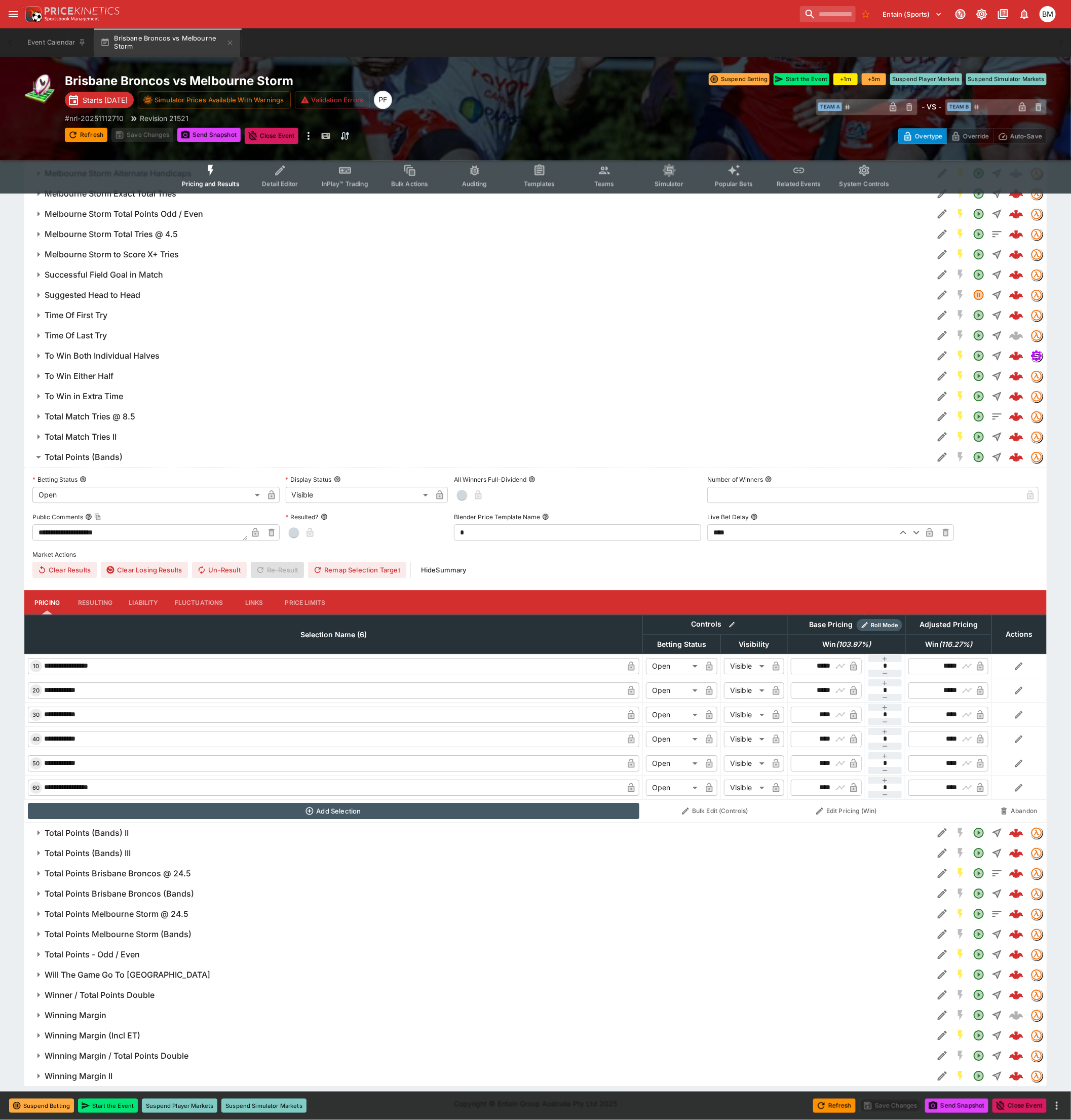
click at [148, 833] on span "Total Points (Bands) II" at bounding box center [484, 834] width 881 height 10
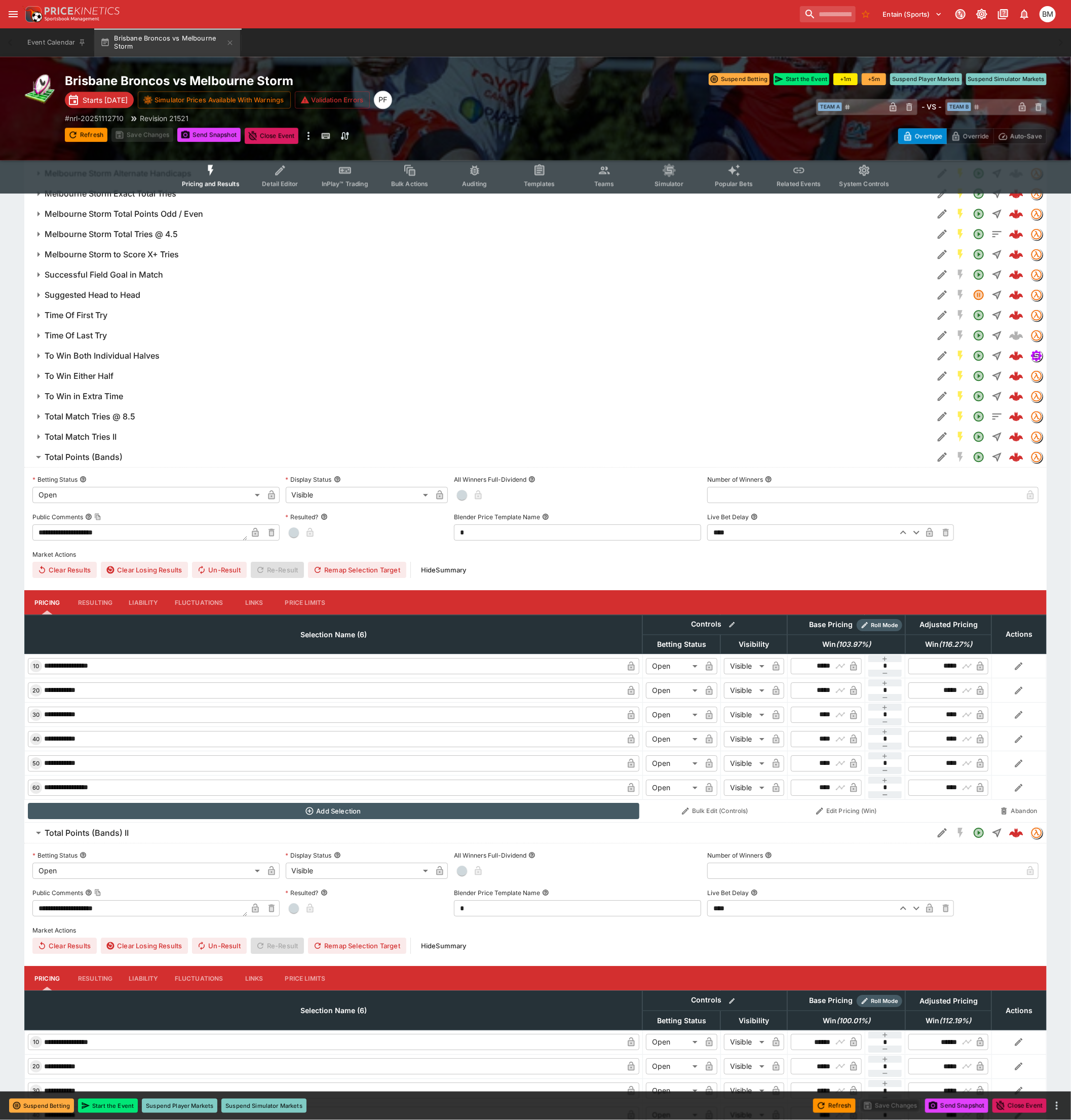
scroll to position [1924, 0]
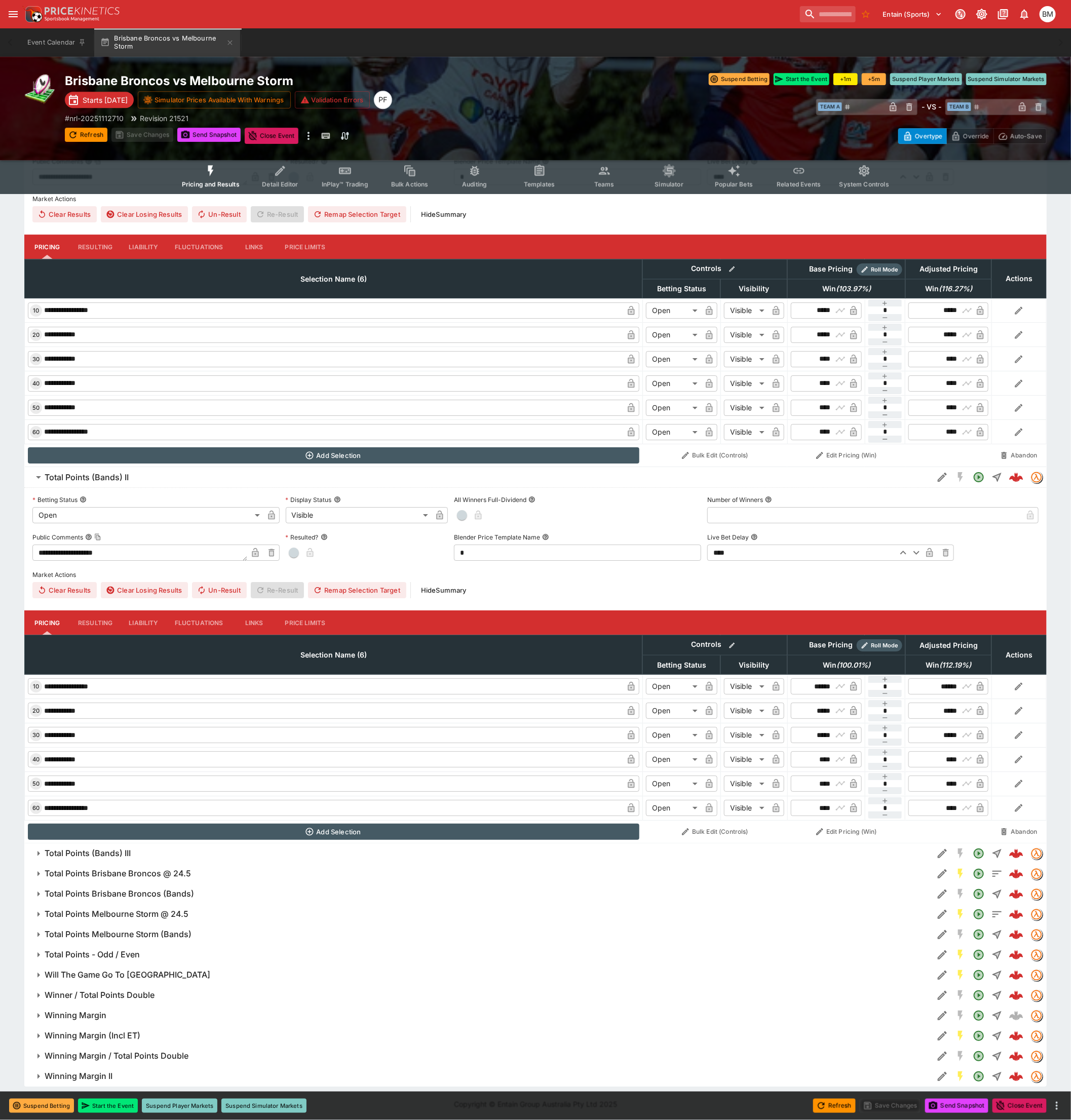
click at [157, 854] on span "Total Points (Bands) III" at bounding box center [484, 853] width 881 height 10
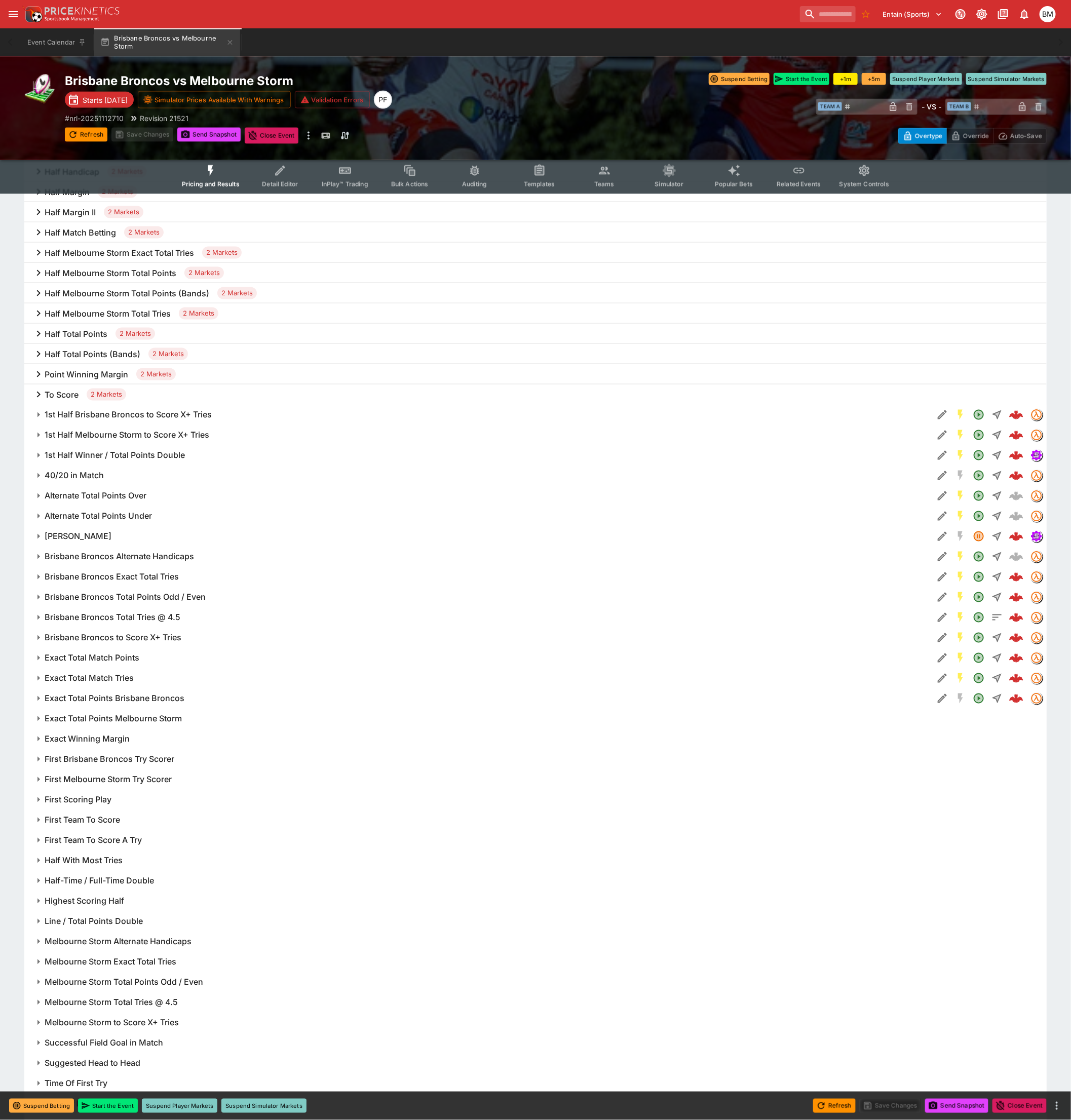
scroll to position [0, 0]
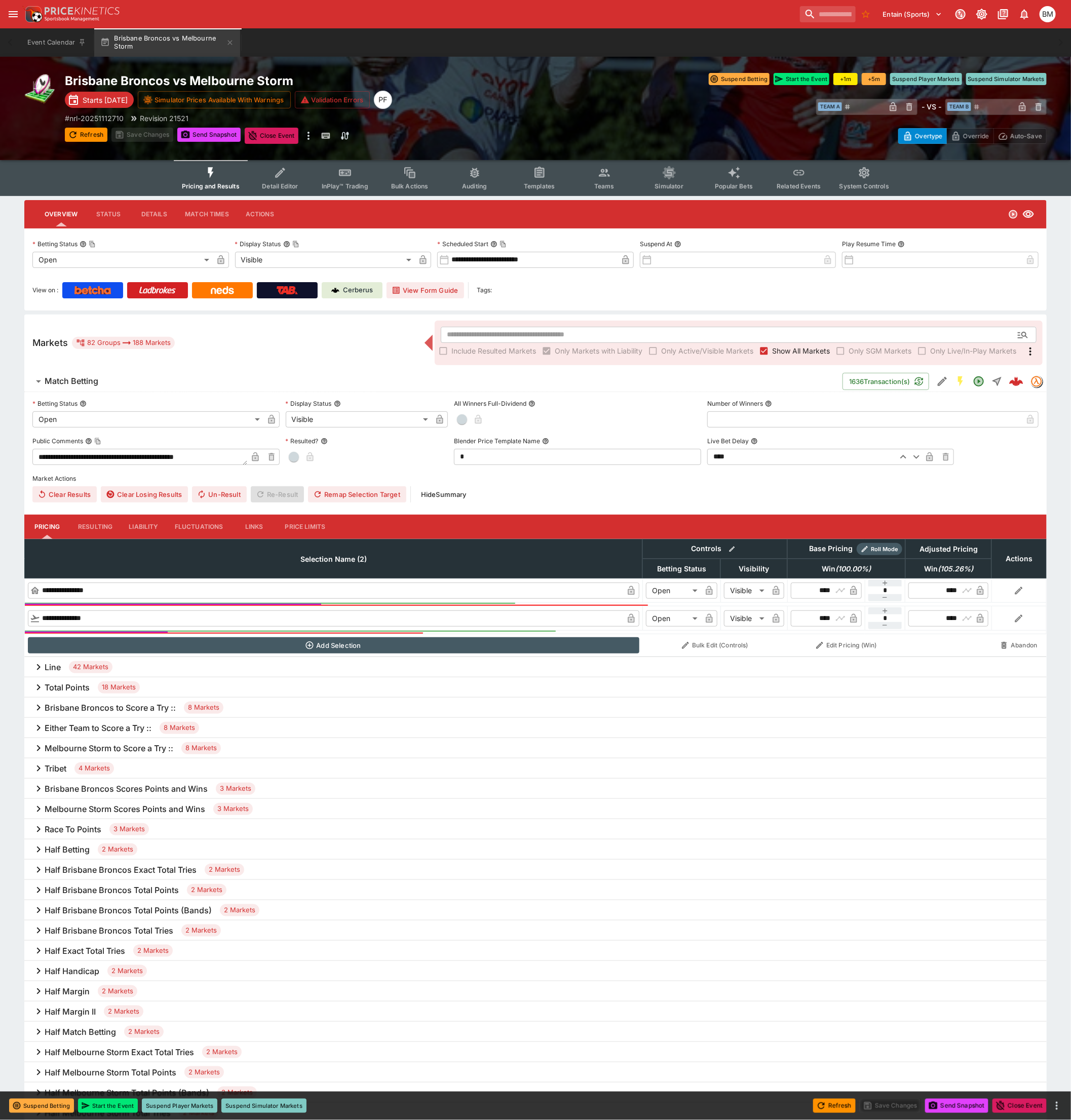
click at [286, 175] on icon "Event type filters" at bounding box center [280, 172] width 13 height 13
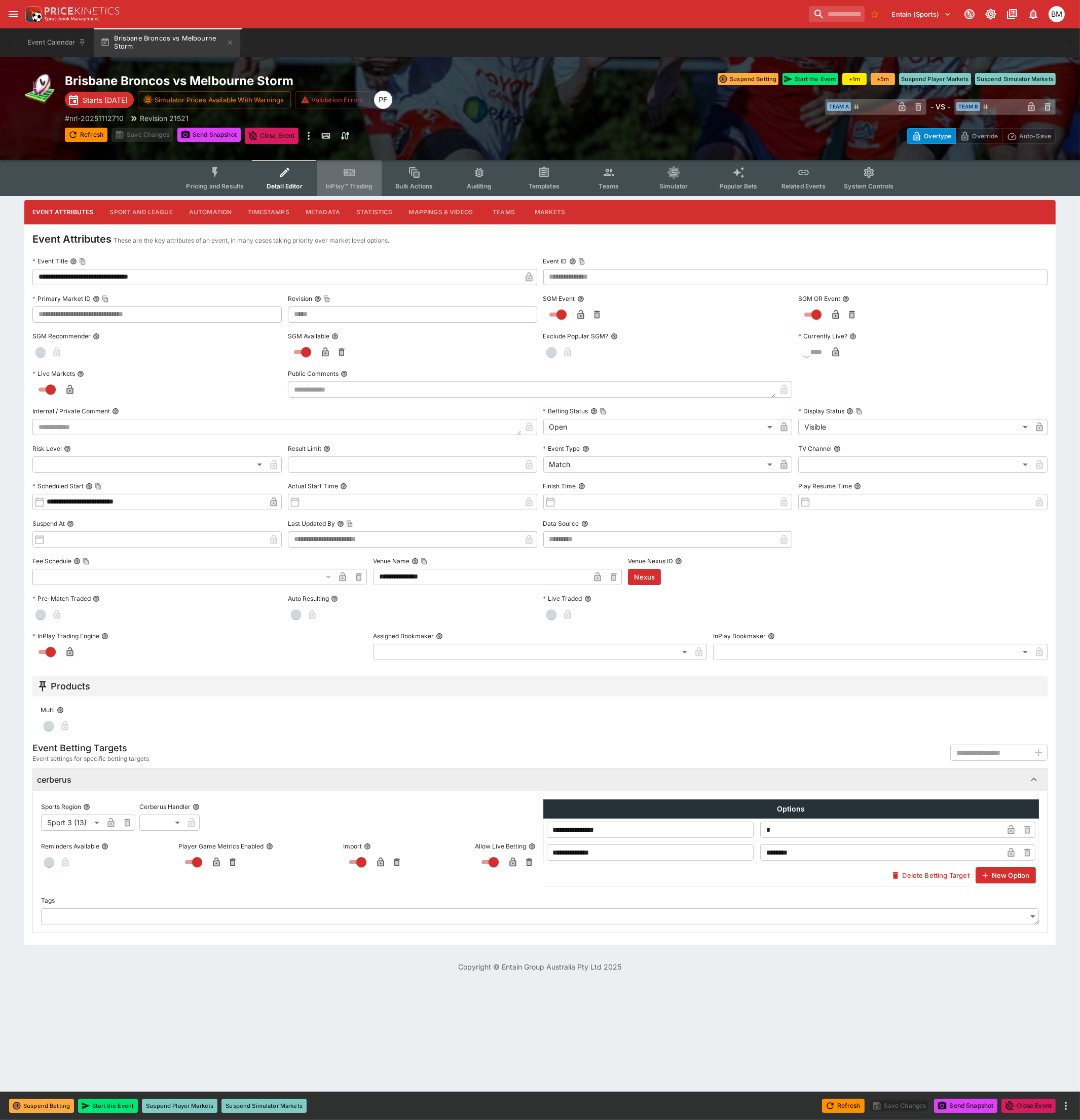
click at [338, 177] on button "InPlay™ Trading" at bounding box center [349, 178] width 65 height 36
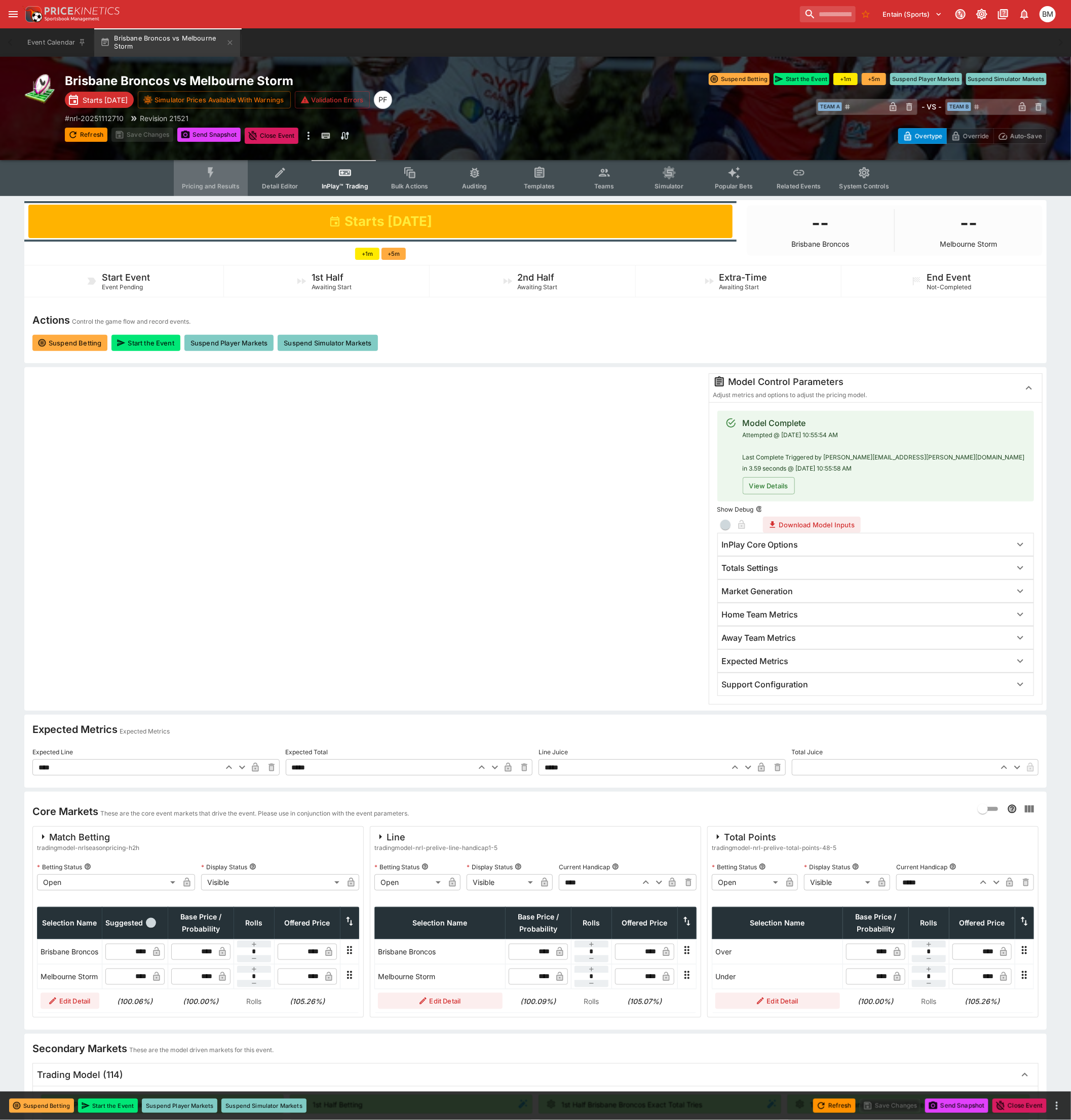
click at [209, 177] on icon "Event type filters" at bounding box center [210, 172] width 13 height 13
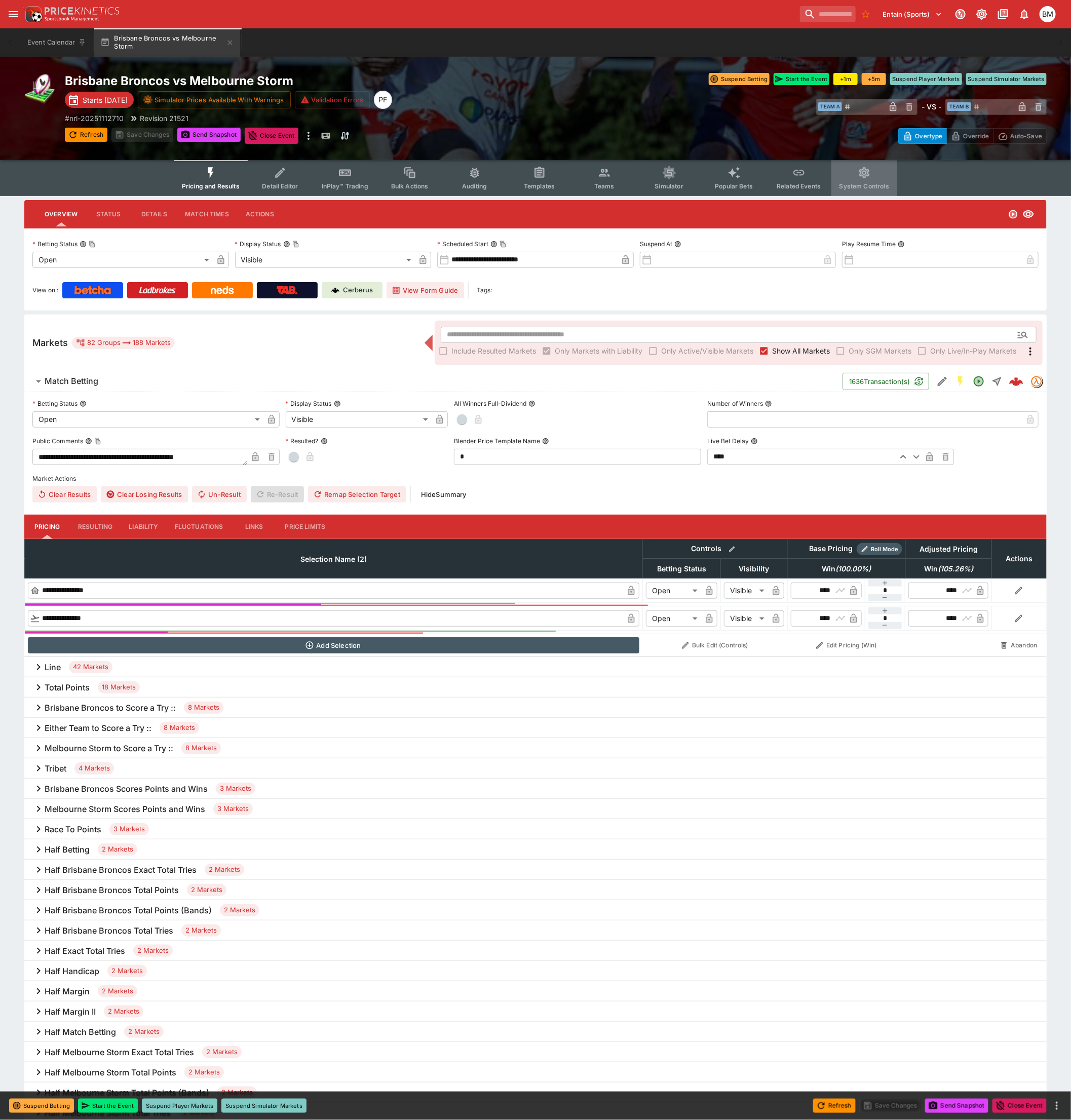
click at [848, 177] on button "System Controls" at bounding box center [864, 178] width 66 height 36
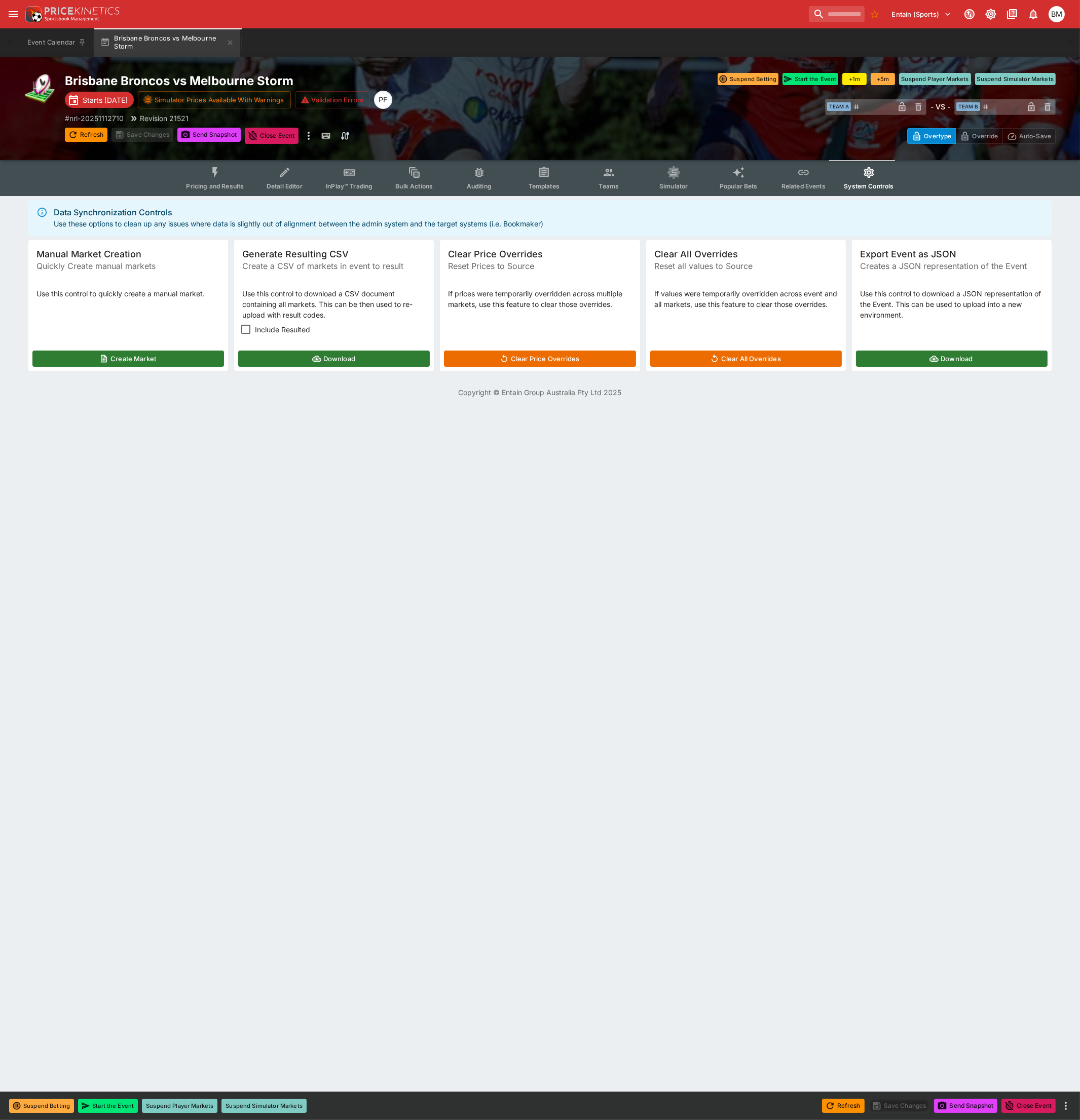
click at [925, 358] on button "Download" at bounding box center [951, 358] width 191 height 16
click at [191, 183] on span "Pricing and Results" at bounding box center [214, 186] width 57 height 8
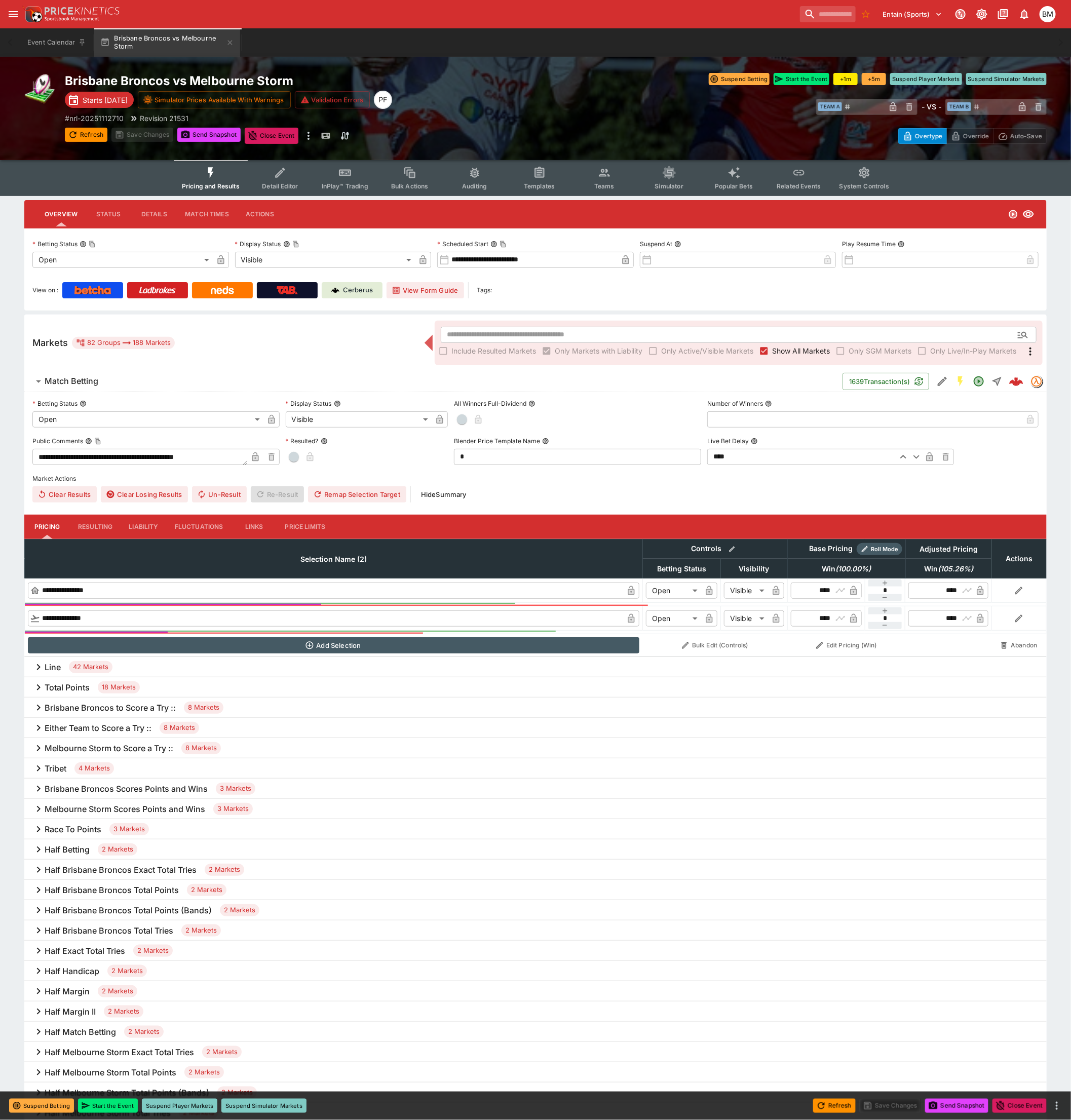
click at [69, 762] on div "Tribet 4 Markets" at bounding box center [535, 769] width 1022 height 21
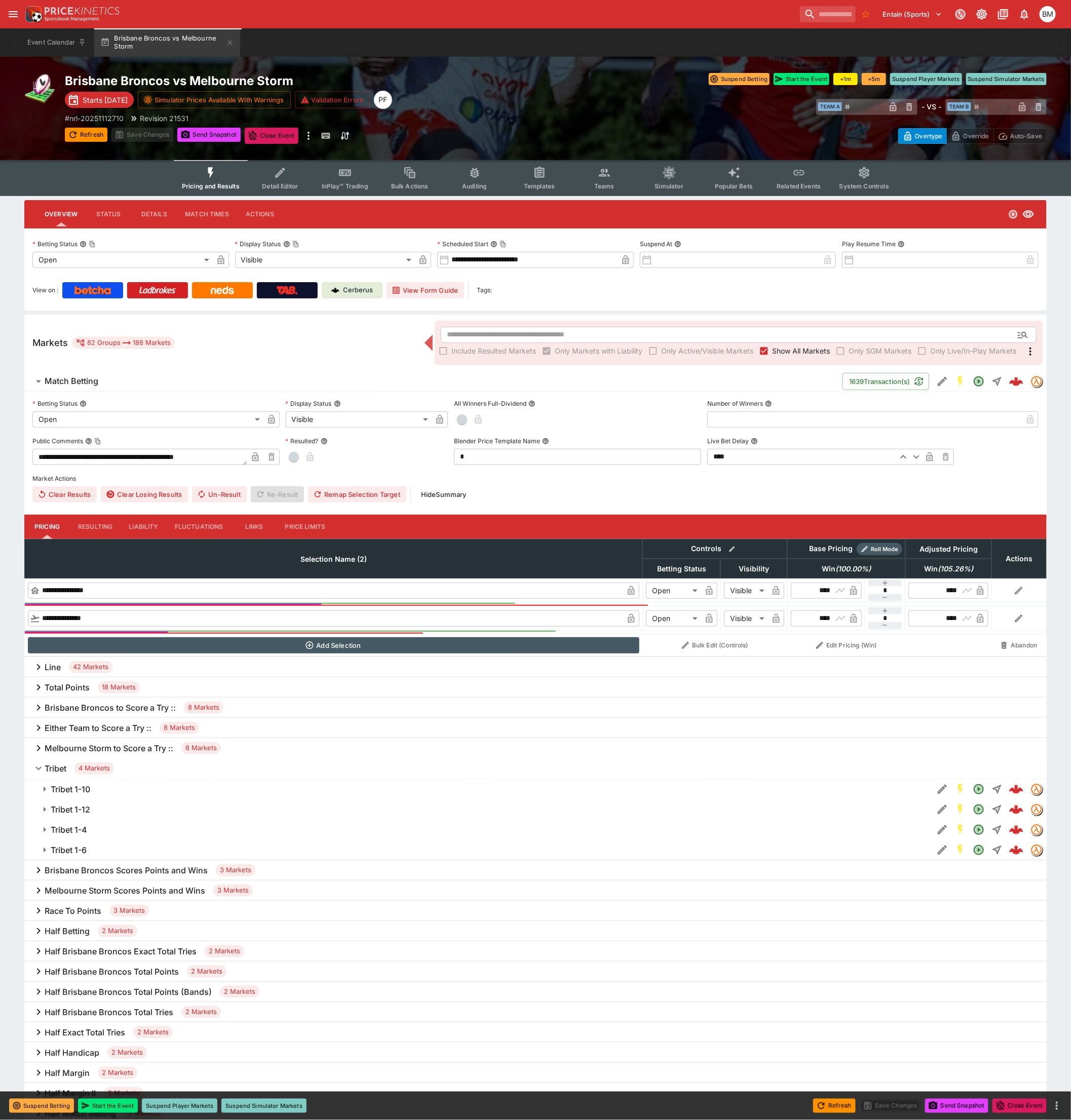
click at [81, 786] on h6 "Tribet 1-10" at bounding box center [70, 790] width 39 height 10
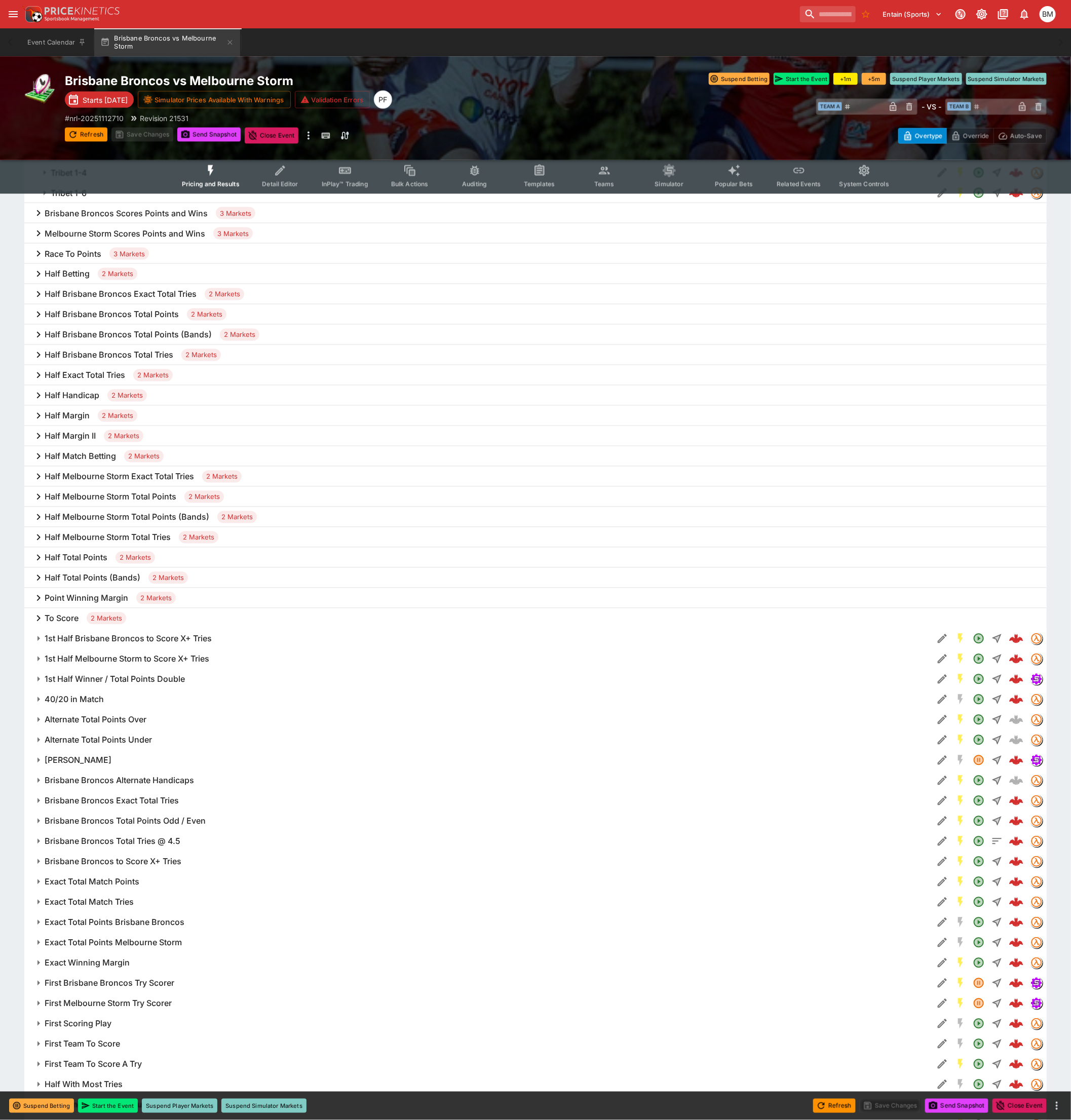
scroll to position [957, 0]
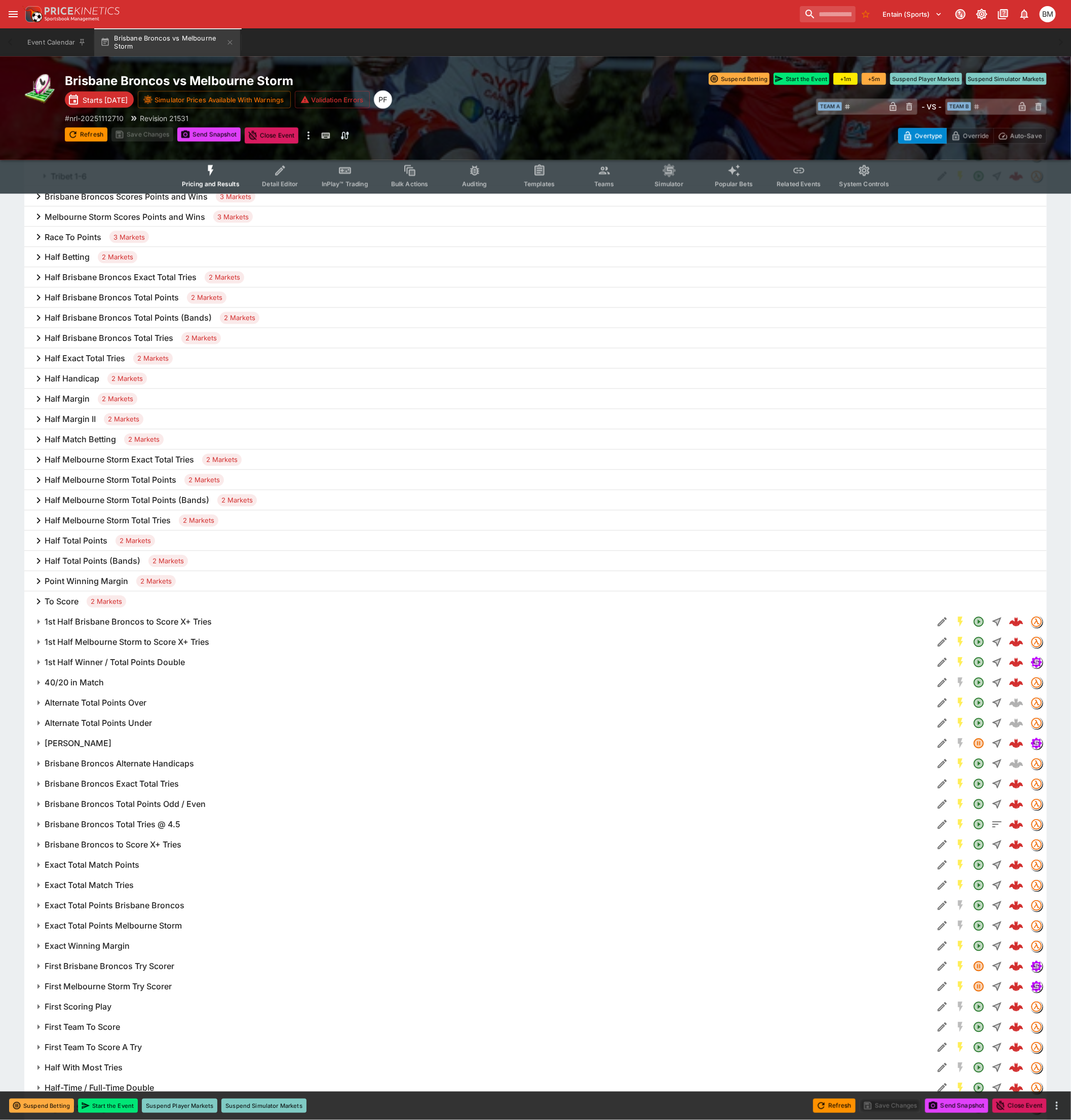
click at [81, 405] on div "Half Margin 2 Markets" at bounding box center [535, 400] width 1022 height 21
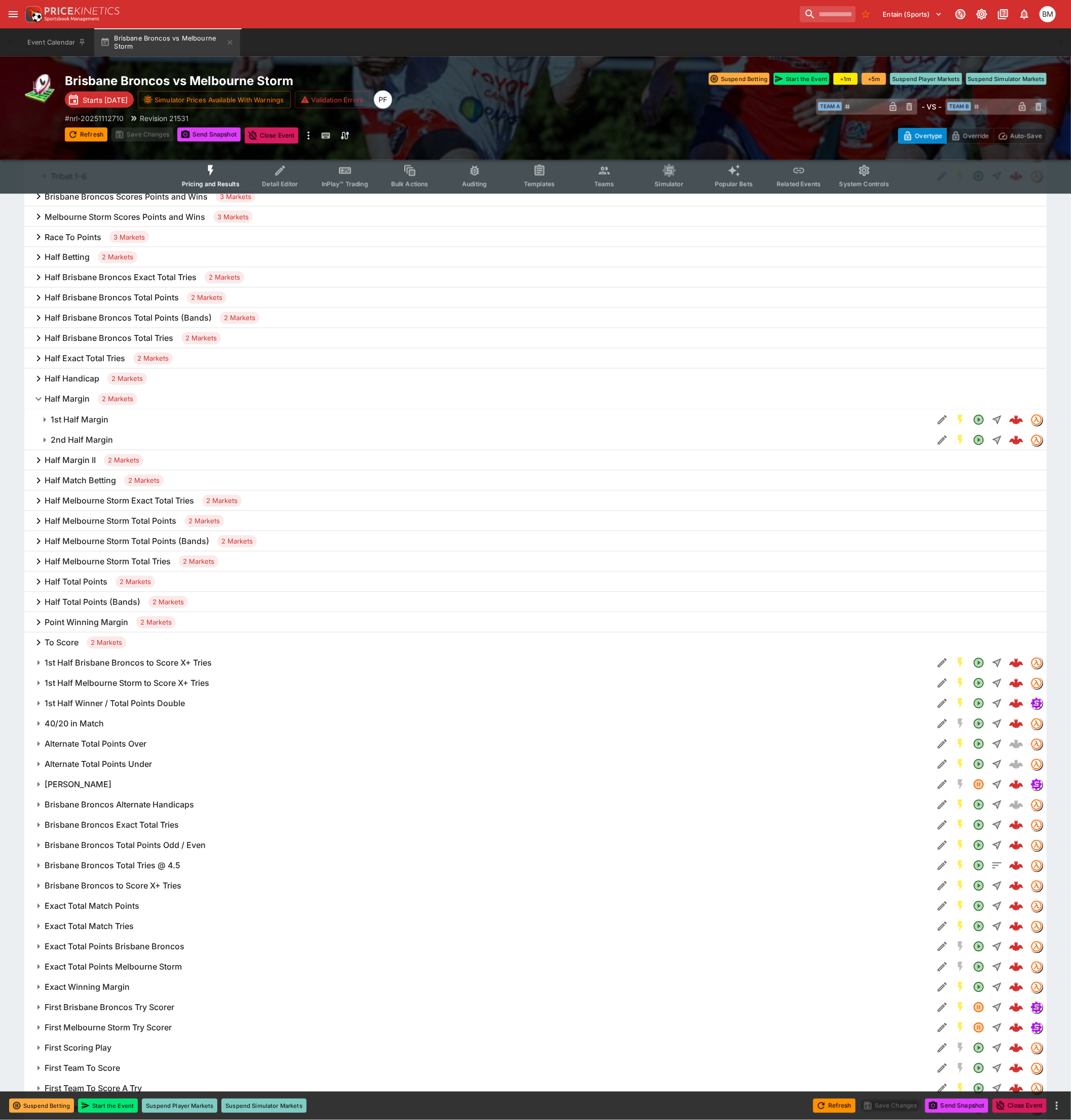
click at [81, 415] on h6 "1st Half Margin" at bounding box center [79, 420] width 57 height 10
